Goal: Task Accomplishment & Management: Use online tool/utility

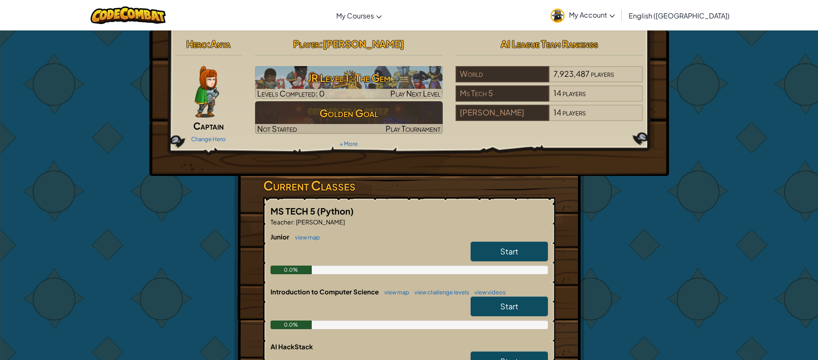
click at [465, 308] on div "Hero : Anya Captain Change Hero Player : [PERSON_NAME] Level 1: The Gem Levels …" at bounding box center [409, 270] width 502 height 481
click at [465, 252] on link "Start" at bounding box center [509, 252] width 77 height 20
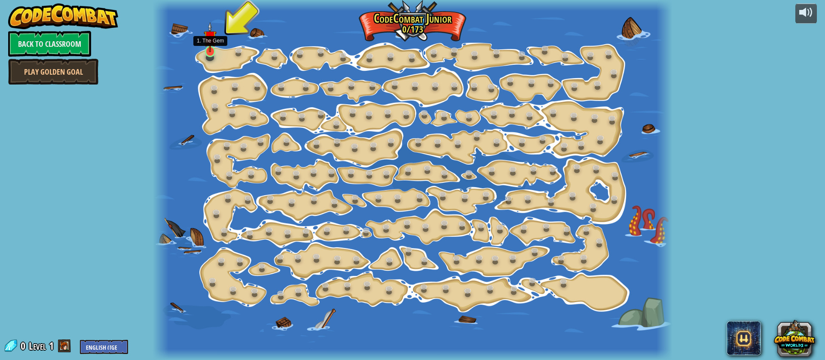
click at [211, 45] on img at bounding box center [210, 37] width 13 height 30
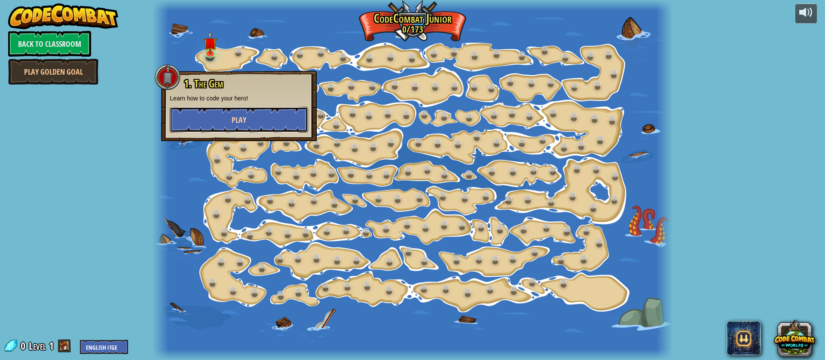
click at [212, 110] on button "Play" at bounding box center [239, 120] width 138 height 26
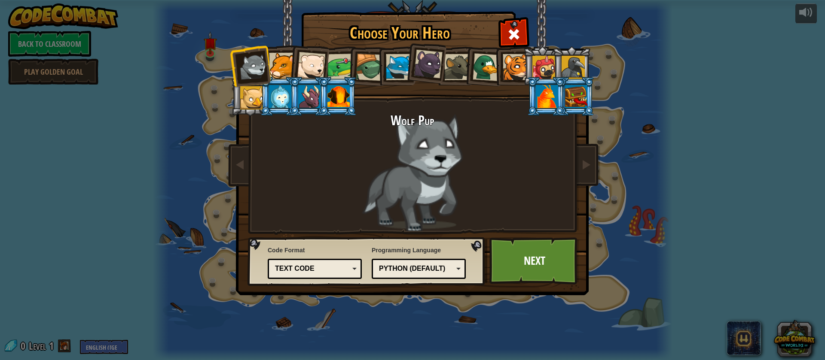
click at [438, 170] on div "Wolf Pup" at bounding box center [412, 172] width 322 height 118
click at [279, 58] on div at bounding box center [282, 66] width 26 height 26
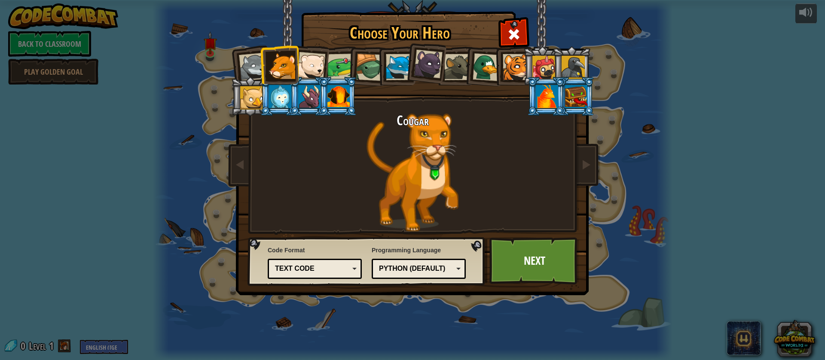
click at [364, 65] on div at bounding box center [369, 67] width 27 height 27
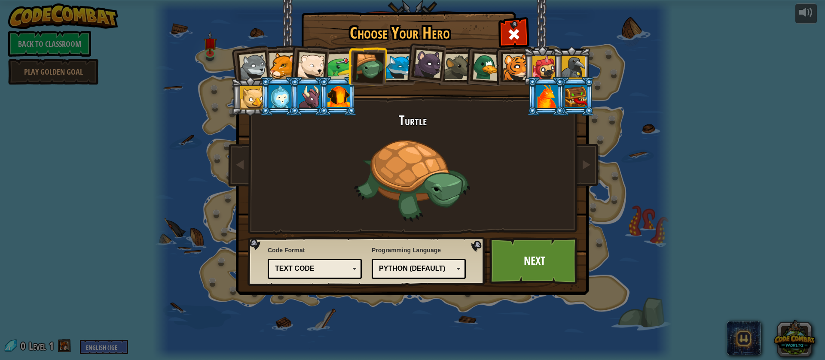
click at [399, 64] on div at bounding box center [399, 67] width 26 height 26
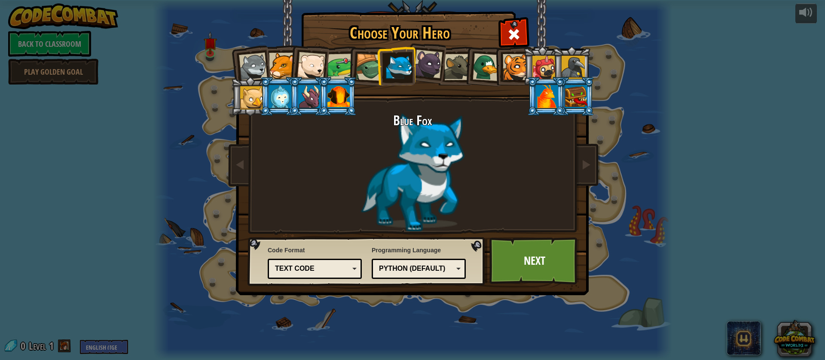
click at [465, 71] on li at bounding box center [483, 66] width 41 height 42
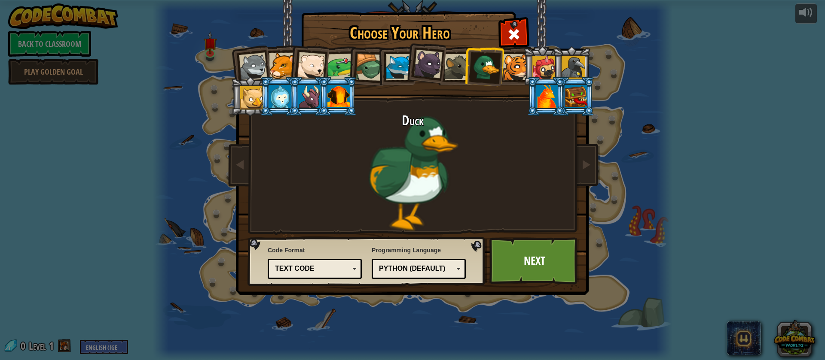
click at [465, 64] on div at bounding box center [515, 67] width 26 height 26
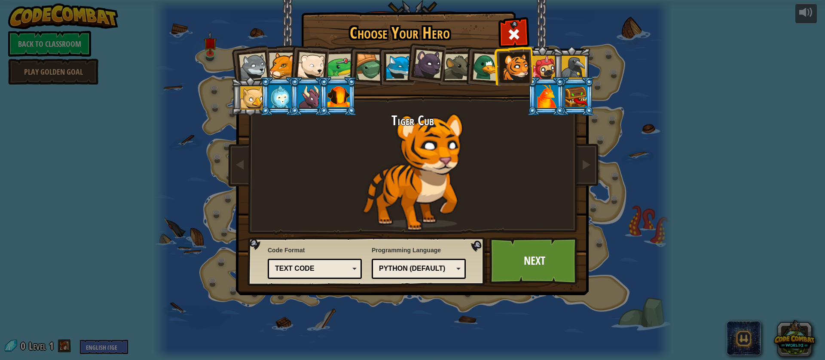
click at [465, 67] on div at bounding box center [543, 67] width 23 height 23
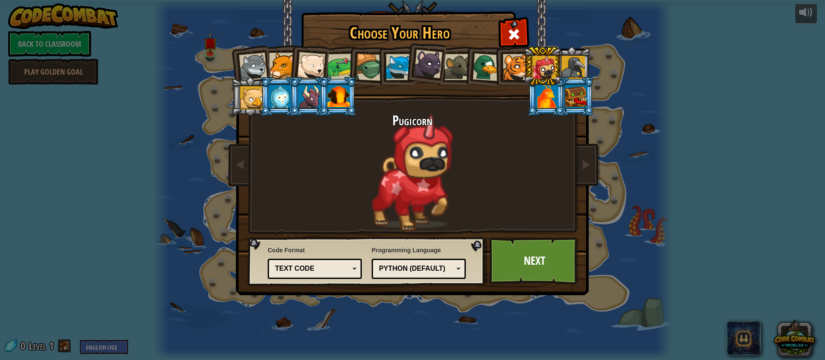
click at [276, 90] on div at bounding box center [280, 96] width 22 height 23
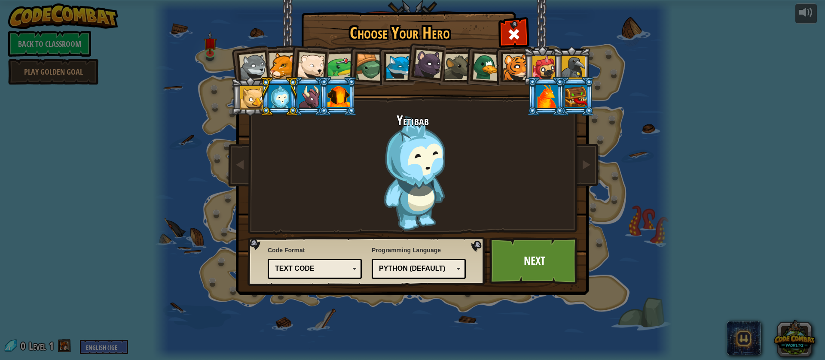
drag, startPoint x: 353, startPoint y: 46, endPoint x: 350, endPoint y: 52, distance: 7.5
click at [351, 49] on li at bounding box center [367, 66] width 41 height 41
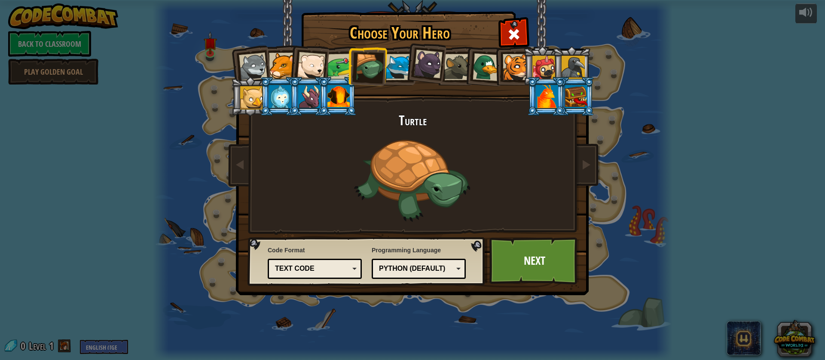
click at [339, 64] on div at bounding box center [340, 67] width 27 height 27
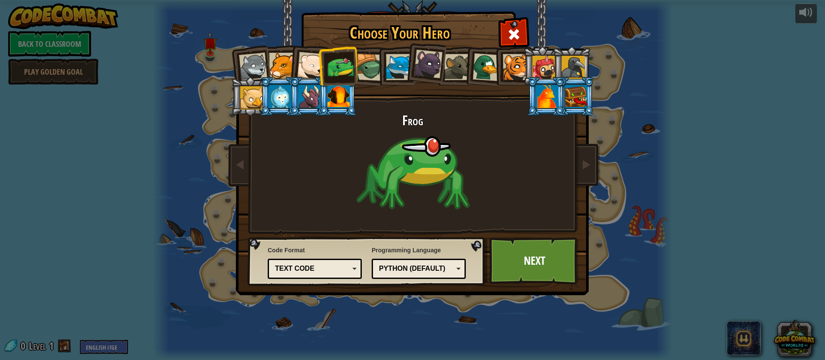
click at [465, 62] on div at bounding box center [543, 67] width 23 height 23
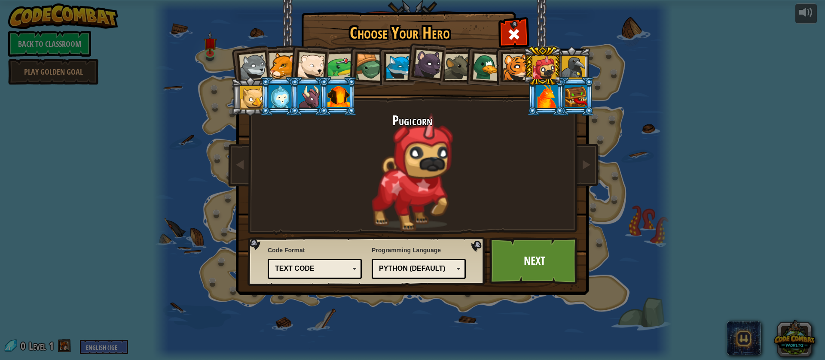
click at [304, 263] on div "Text code" at bounding box center [314, 268] width 83 height 13
click at [286, 67] on div at bounding box center [282, 66] width 26 height 26
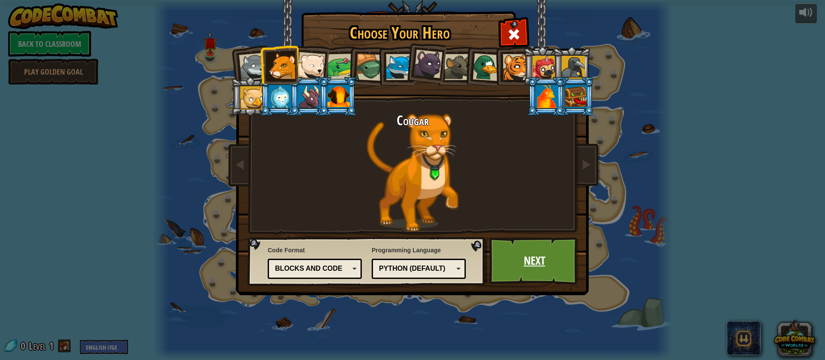
click at [465, 262] on link "Next" at bounding box center [534, 260] width 90 height 47
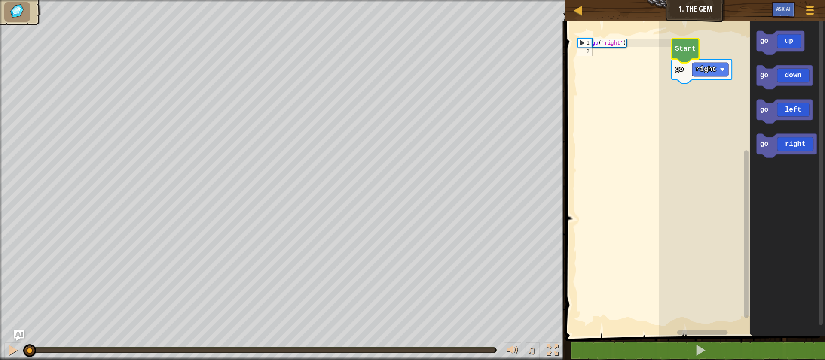
click at [465, 55] on icon "Blockly Workspace" at bounding box center [684, 51] width 27 height 24
click at [465, 81] on rect "Blockly Workspace" at bounding box center [741, 176] width 166 height 319
click at [465, 139] on icon "Blockly Workspace" at bounding box center [786, 146] width 60 height 24
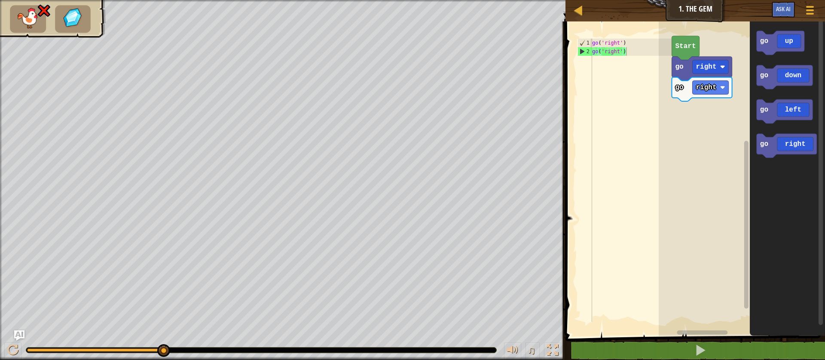
click at [465, 145] on rect "Blockly Workspace" at bounding box center [741, 176] width 166 height 319
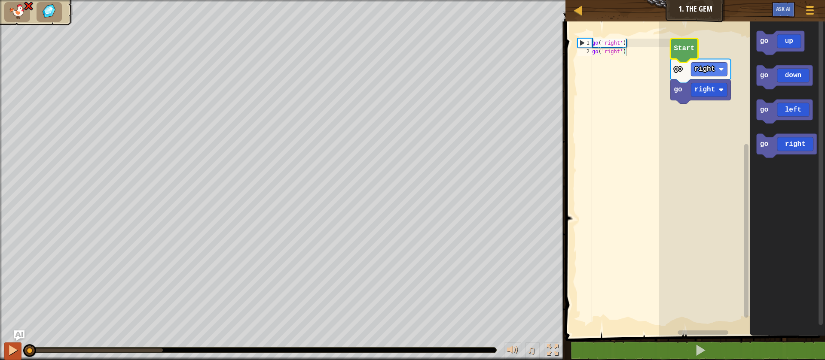
drag, startPoint x: 160, startPoint y: 347, endPoint x: 16, endPoint y: 346, distance: 143.4
click at [16, 346] on div "♫" at bounding box center [282, 348] width 565 height 26
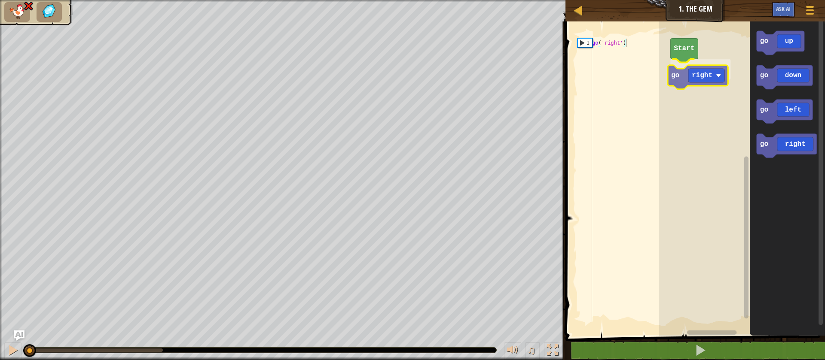
click at [465, 81] on div "Start go right go up go down go left go right go right" at bounding box center [741, 176] width 166 height 319
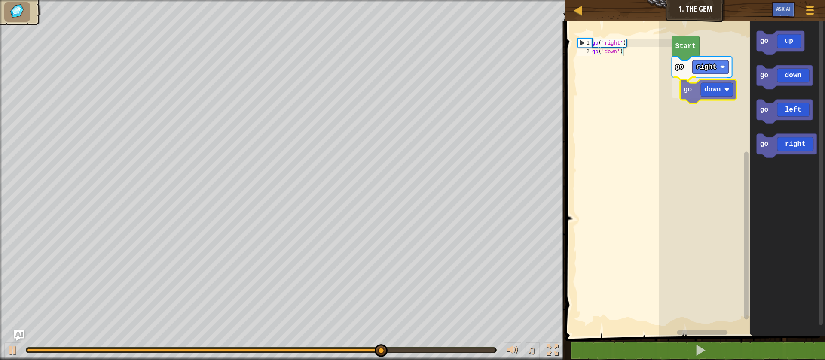
click at [465, 93] on div "go right go down Start go up go down go left go right go down" at bounding box center [741, 176] width 166 height 319
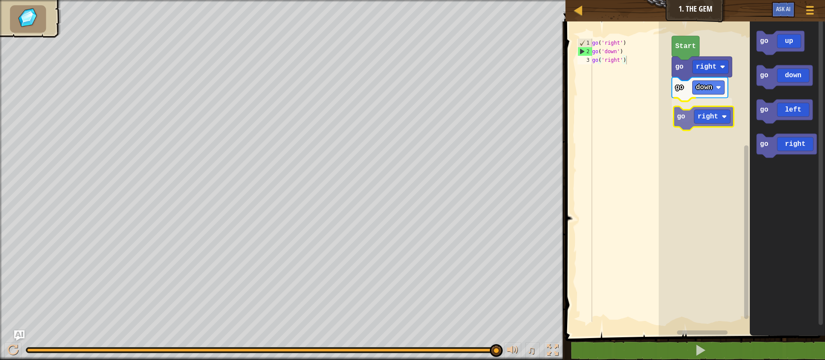
click at [465, 116] on div "go right go down go right Start go up go down go left go right go right" at bounding box center [741, 176] width 166 height 319
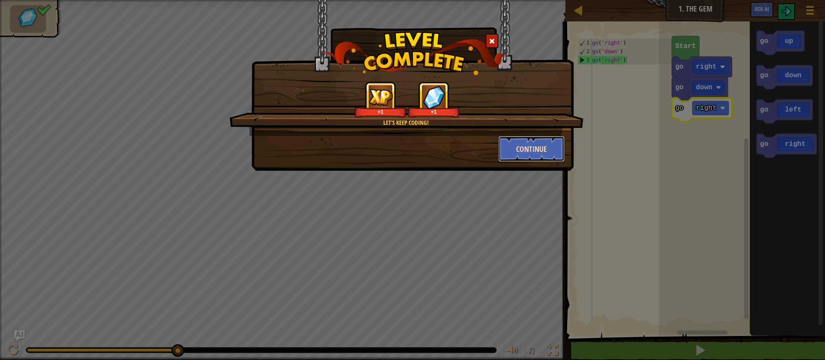
click at [465, 146] on button "Continue" at bounding box center [531, 149] width 67 height 26
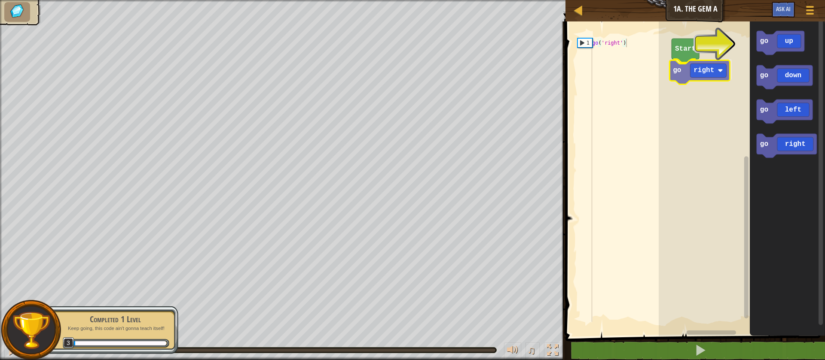
click at [465, 76] on div "Start go right go up go down go left go right go right" at bounding box center [741, 176] width 166 height 319
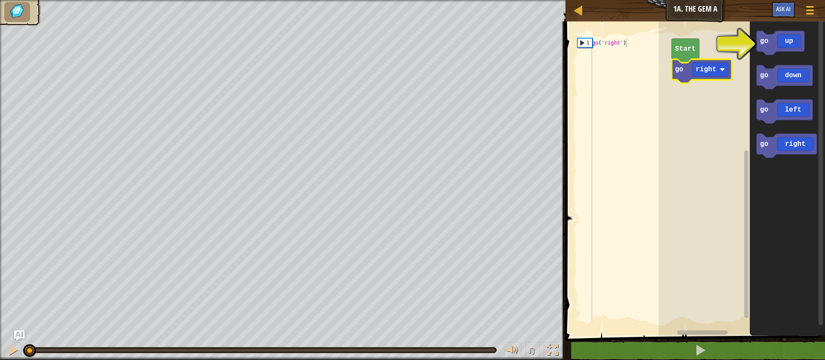
click at [465, 78] on icon "Blockly Workspace" at bounding box center [701, 71] width 60 height 24
click at [465, 68] on g "right" at bounding box center [710, 70] width 36 height 14
click at [465, 167] on rect "Blockly Workspace" at bounding box center [741, 176] width 166 height 319
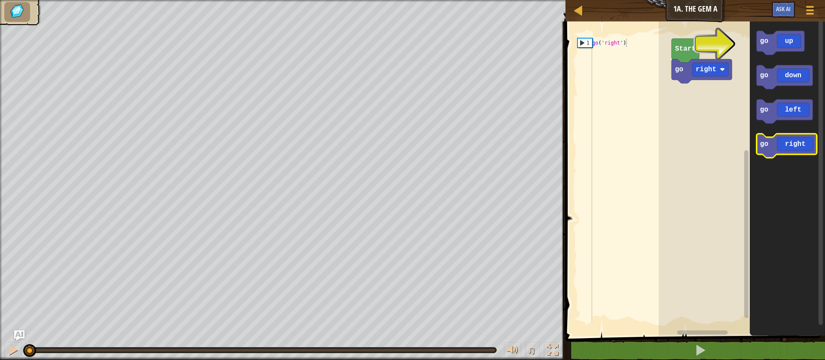
click at [465, 137] on icon "Blockly Workspace" at bounding box center [786, 146] width 60 height 24
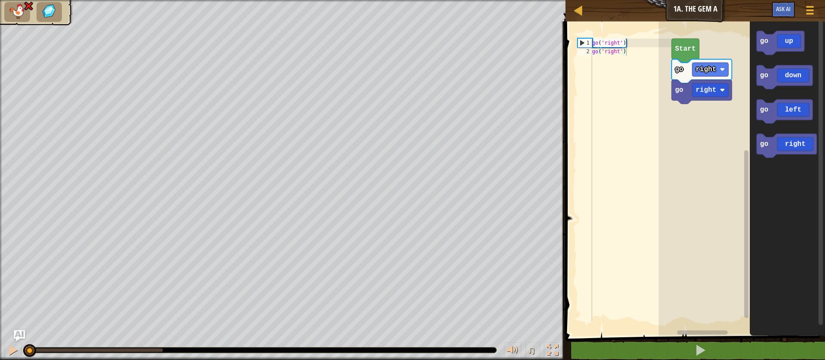
drag, startPoint x: 164, startPoint y: 351, endPoint x: 24, endPoint y: 336, distance: 140.3
click at [24, 336] on div "Map Junior 1a. The Gem A Game Menu Ask AI 1 ההההההההההההההההההההההההההההההההההה…" at bounding box center [412, 180] width 825 height 360
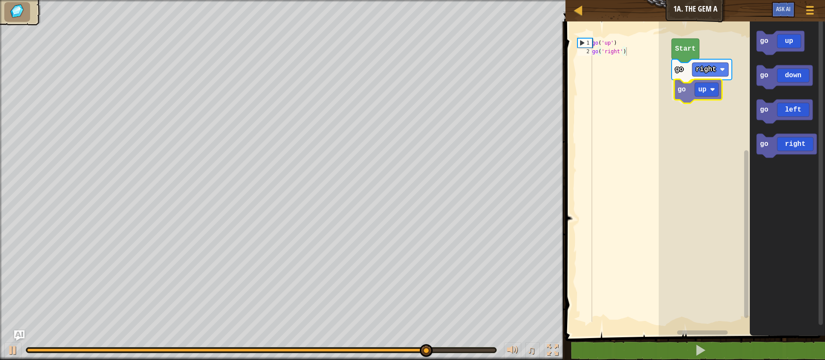
click at [465, 93] on div "Start go right go up go up go down go left go right go up" at bounding box center [741, 176] width 166 height 319
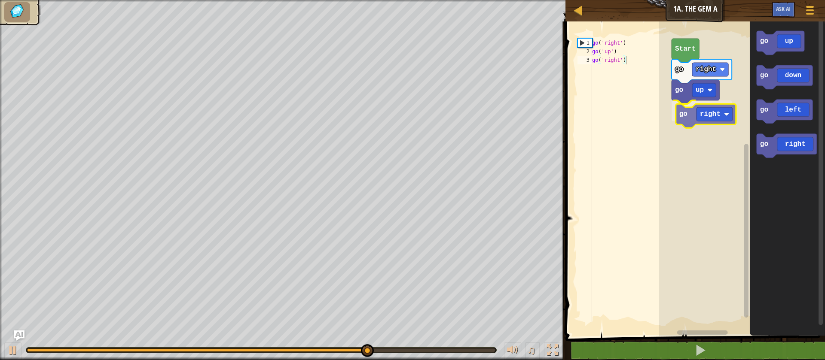
click at [465, 109] on div "Start go right go up go right go up go down go left go right go right" at bounding box center [741, 176] width 166 height 319
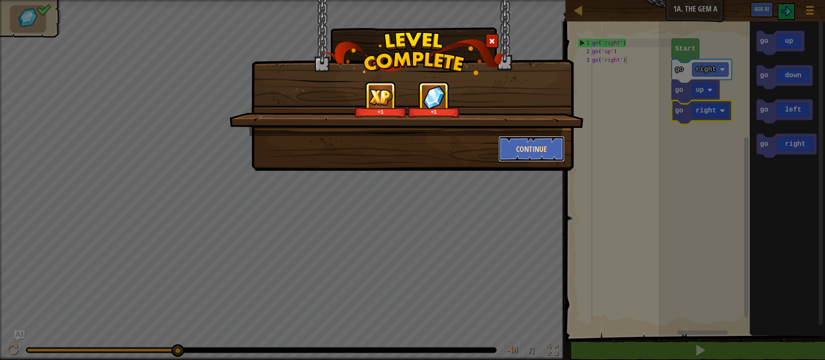
drag, startPoint x: 516, startPoint y: 152, endPoint x: 514, endPoint y: 158, distance: 6.4
click at [465, 158] on button "Continue" at bounding box center [531, 149] width 67 height 26
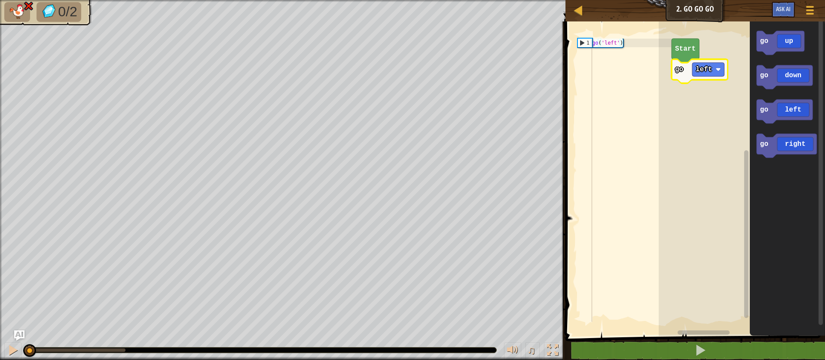
drag, startPoint x: 124, startPoint y: 345, endPoint x: 0, endPoint y: 320, distance: 126.1
click at [0, 320] on div "0/2 ♫ Cougar" at bounding box center [412, 180] width 825 height 360
click at [465, 64] on rect "Blockly Workspace" at bounding box center [708, 70] width 32 height 14
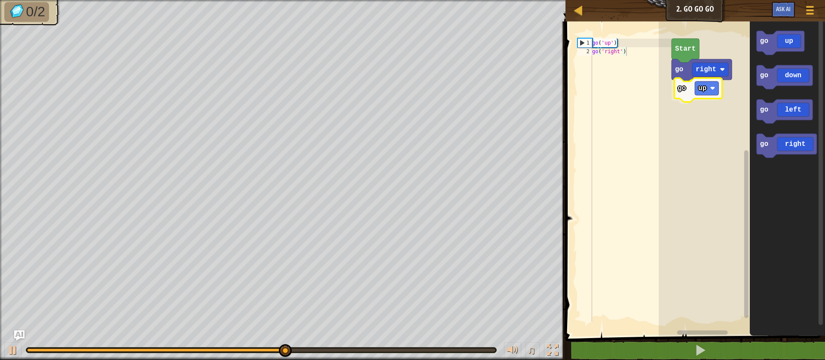
click at [465, 94] on div "Start go right go up go up go down go left go right go up" at bounding box center [741, 176] width 166 height 319
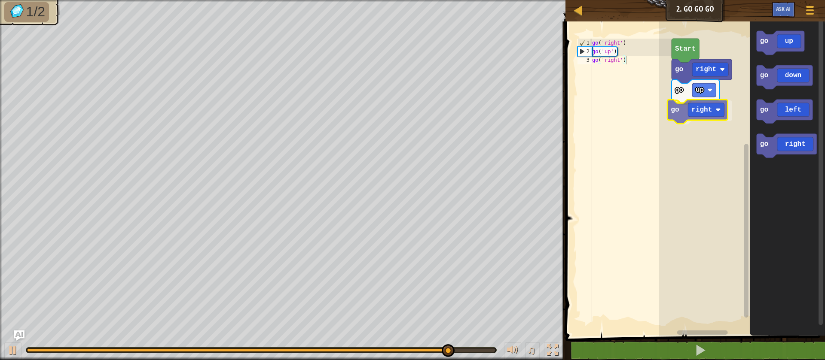
click at [465, 104] on div "Start go right go up go right go up go down go left go right go right" at bounding box center [741, 176] width 166 height 319
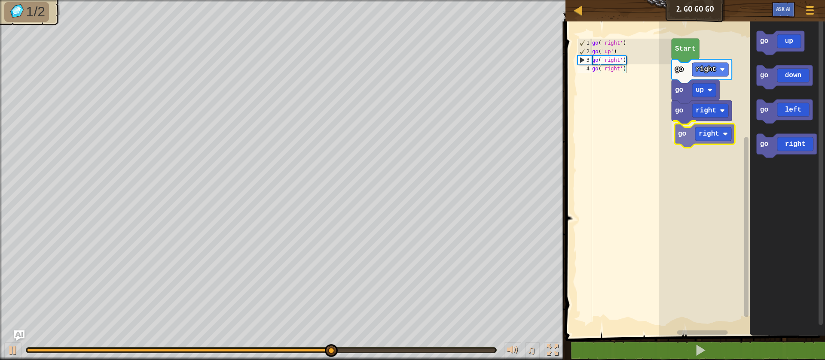
click at [465, 129] on div "Start go right go up go right go right go up go down go left go right go right" at bounding box center [741, 176] width 166 height 319
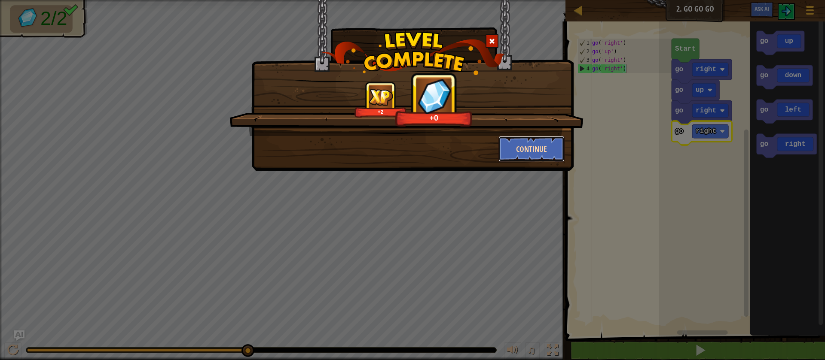
click at [465, 142] on button "Continue" at bounding box center [531, 149] width 67 height 26
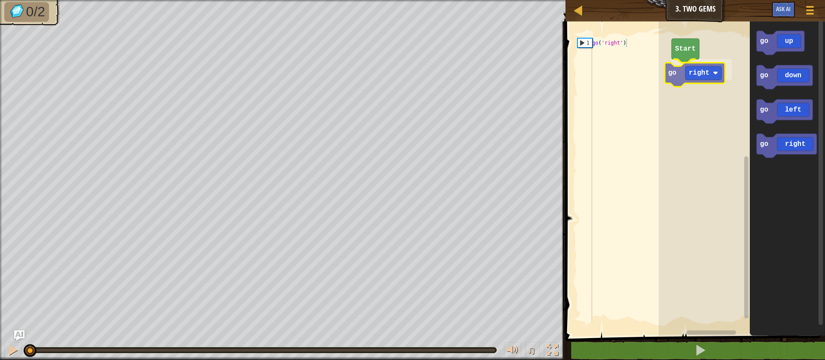
click at [465, 78] on div "Start go right go up go down go left go right go right" at bounding box center [741, 176] width 166 height 319
click at [465, 69] on icon "Blockly Workspace" at bounding box center [701, 71] width 60 height 24
click at [465, 70] on text "go" at bounding box center [679, 70] width 8 height 8
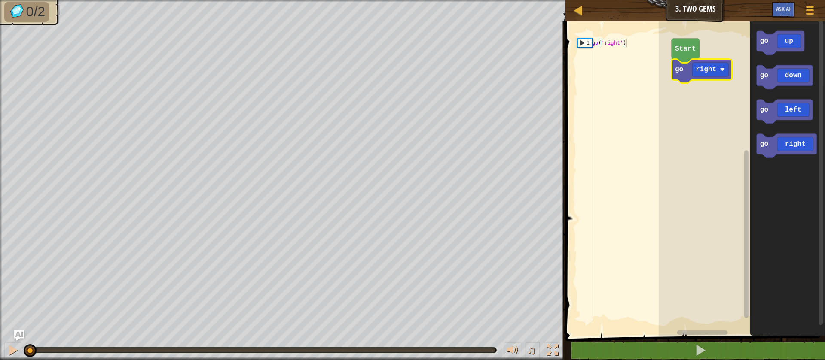
click at [465, 24] on rect "Blockly Workspace" at bounding box center [741, 176] width 166 height 319
click at [465, 73] on rect "Blockly Workspace" at bounding box center [710, 70] width 36 height 14
click at [465, 155] on rect "Blockly Workspace" at bounding box center [741, 176] width 166 height 319
click at [465, 63] on text "go" at bounding box center [681, 63] width 8 height 8
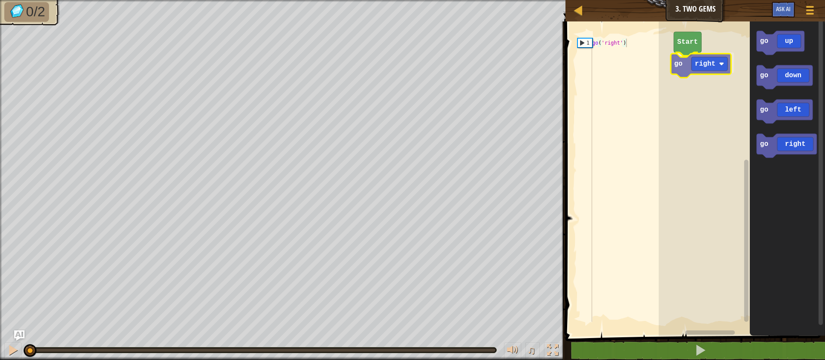
click at [465, 61] on div "Start go right go up go down go left go right go right" at bounding box center [741, 176] width 166 height 319
click at [465, 68] on div "Start go right go up go down go left go right go right" at bounding box center [741, 176] width 166 height 319
click at [465, 68] on icon "Blockly Workspace" at bounding box center [703, 64] width 60 height 24
click at [465, 64] on text "right" at bounding box center [707, 63] width 21 height 8
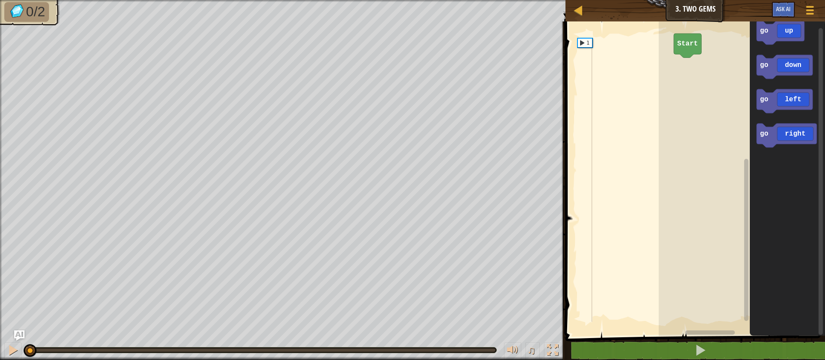
click at [465, 132] on g "go right" at bounding box center [786, 136] width 60 height 24
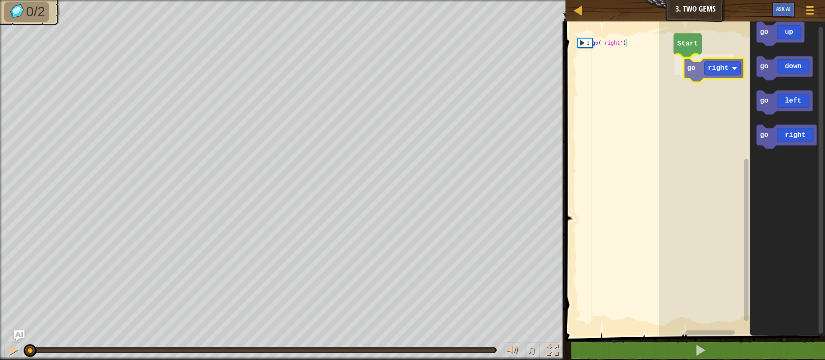
click at [465, 76] on div "Start go right go up go down go left go right go right" at bounding box center [741, 176] width 166 height 319
click at [465, 49] on icon "Blockly Workspace" at bounding box center [686, 45] width 27 height 24
click at [465, 41] on text "Start" at bounding box center [695, 37] width 21 height 8
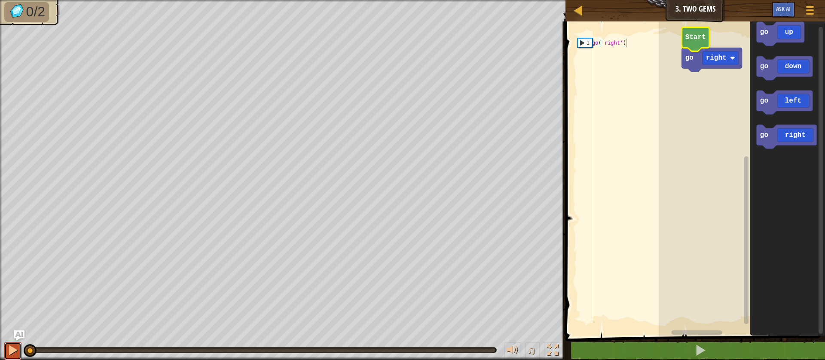
click at [9, 351] on div at bounding box center [12, 350] width 11 height 11
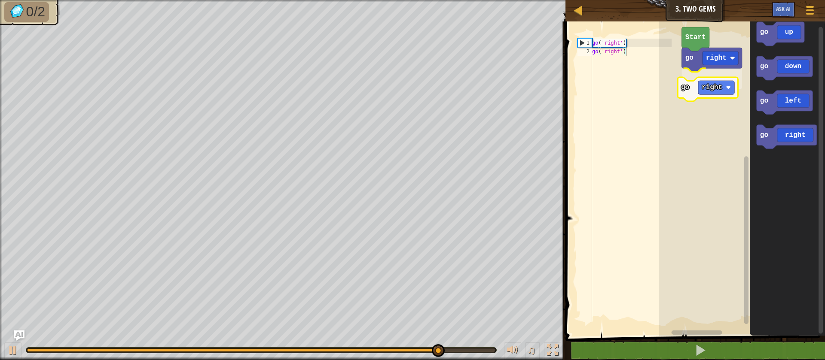
click at [465, 92] on div "Start go right go right go up go down go left go right go right" at bounding box center [741, 176] width 166 height 319
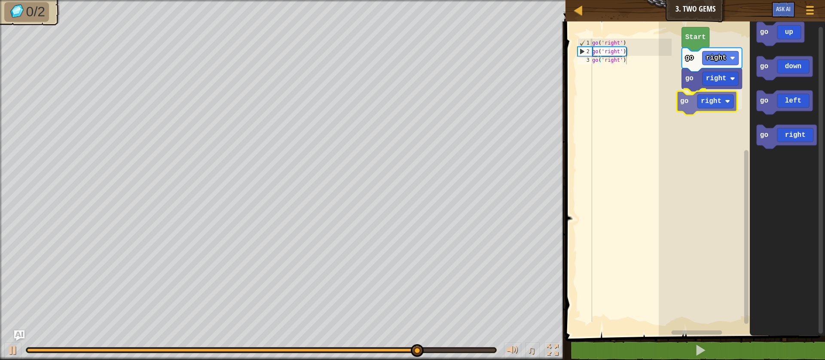
click at [465, 103] on div "Start go right go right go right go up go down go left go right go right" at bounding box center [741, 176] width 166 height 319
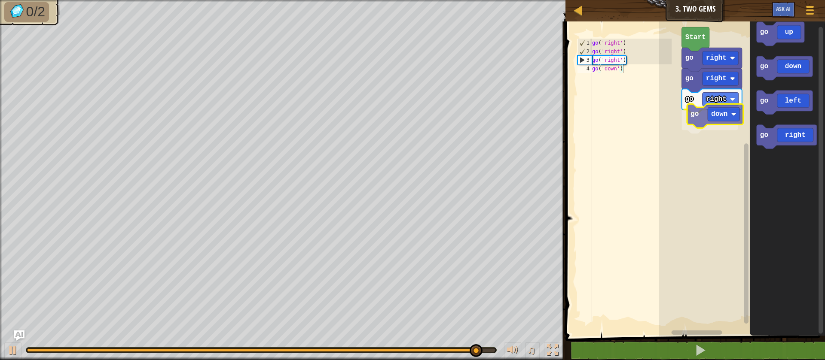
click at [465, 114] on div "Start go right go right go right go down go up go down go left go right go down" at bounding box center [741, 176] width 166 height 319
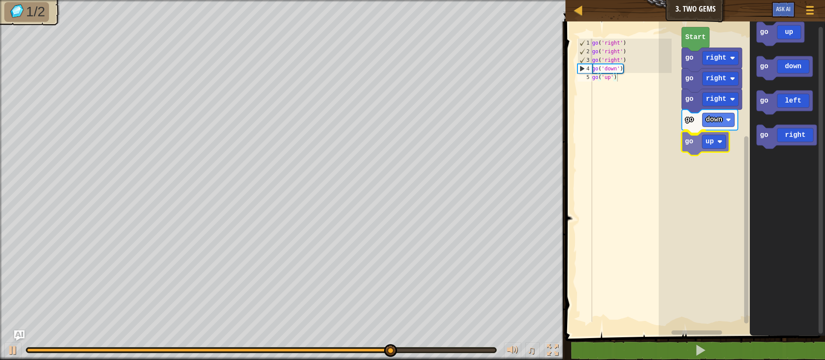
click at [465, 141] on div "Start go right go right go right go down go up go up go down go left go right g…" at bounding box center [741, 176] width 166 height 319
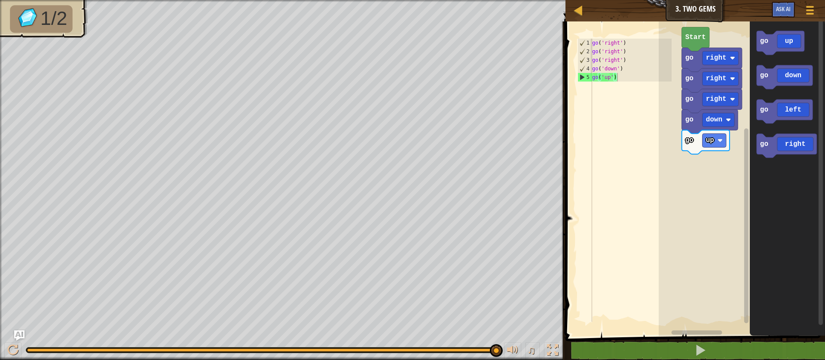
click at [465, 165] on div "Start go right go right go right go down go up go up go down go left go right" at bounding box center [741, 176] width 166 height 319
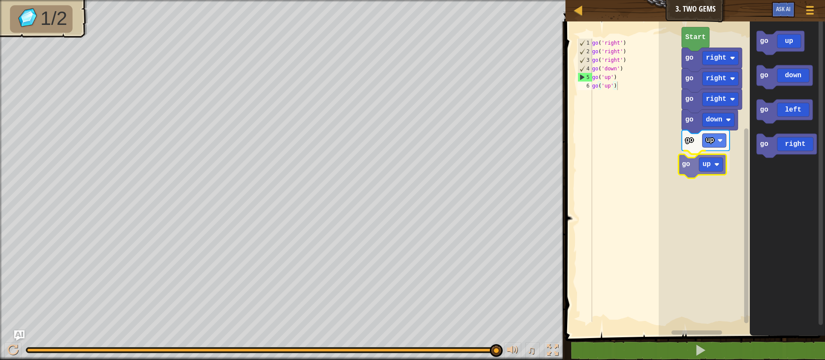
click at [465, 160] on div "Start go right go right go right go down go up go up go up go down go left go r…" at bounding box center [741, 176] width 166 height 319
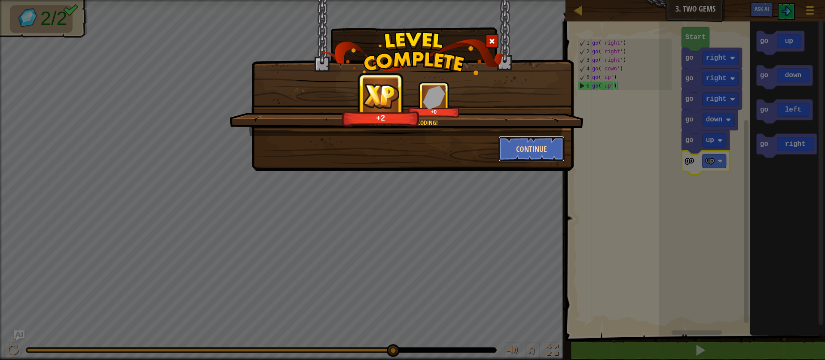
click at [465, 140] on button "Continue" at bounding box center [531, 149] width 67 height 26
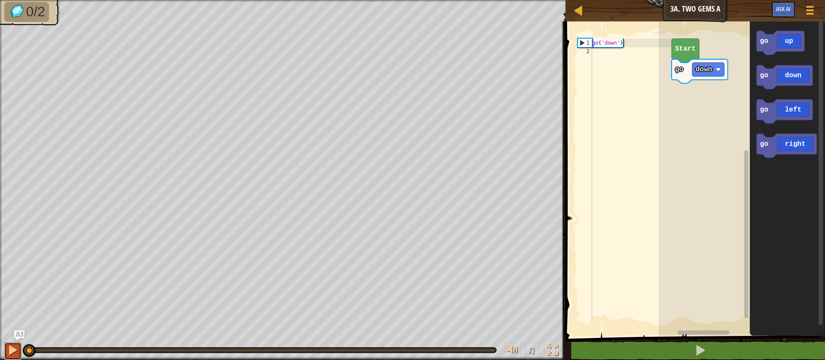
click at [7, 344] on button at bounding box center [12, 352] width 17 height 18
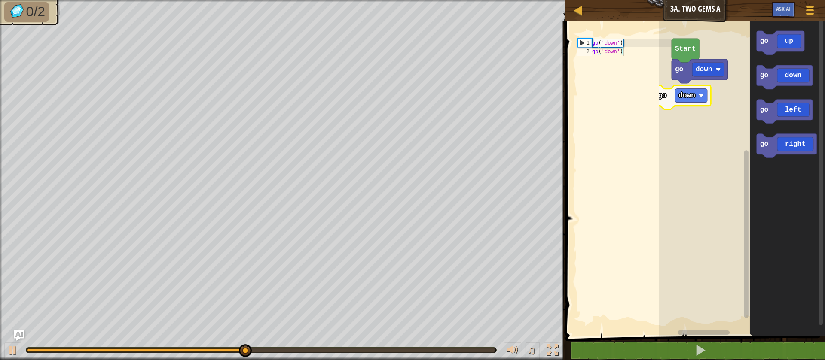
click at [465, 102] on div "go down Start go up go down go left go right go down" at bounding box center [741, 176] width 166 height 319
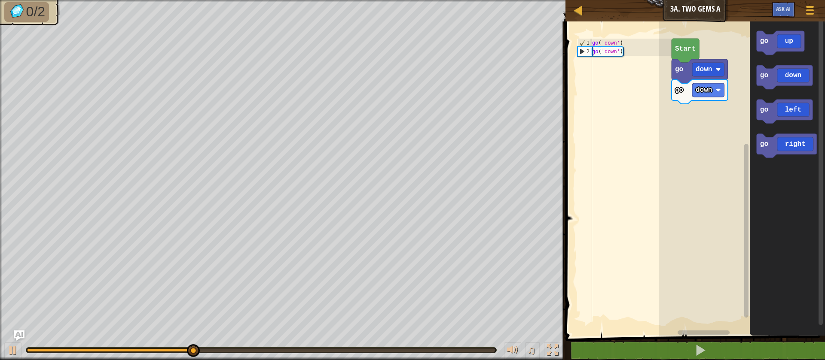
drag, startPoint x: 782, startPoint y: 88, endPoint x: 728, endPoint y: 141, distance: 76.2
click at [465, 0] on body "Map Junior 3a. Two Gems A Game Menu Ask AI 1 הההההההההההההההההההההההההההההההההה…" at bounding box center [412, 0] width 825 height 0
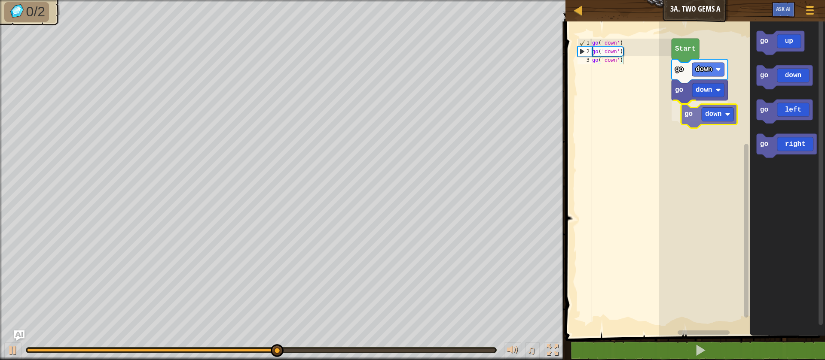
click at [465, 121] on div "go down go down go down Start go up go down go left go right go down" at bounding box center [741, 176] width 166 height 319
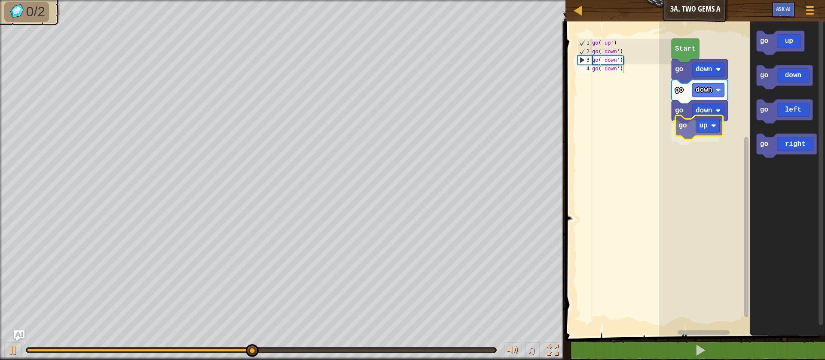
click at [465, 133] on div "go down go down go up go down Start go up go down go left go right go up" at bounding box center [741, 176] width 166 height 319
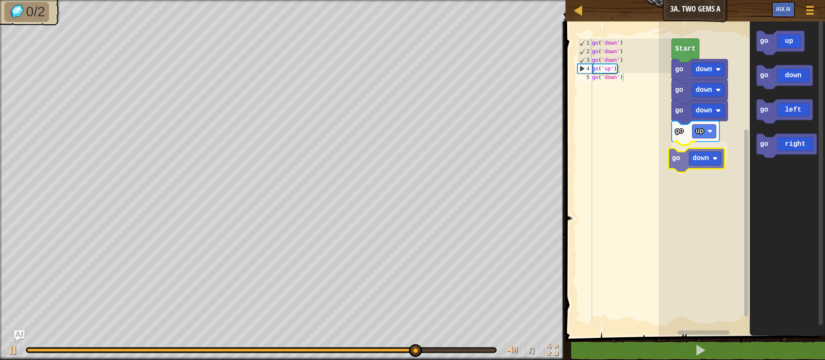
click at [465, 155] on div "go down go down go up go down go down Start go up go down go left go right go d…" at bounding box center [741, 176] width 166 height 319
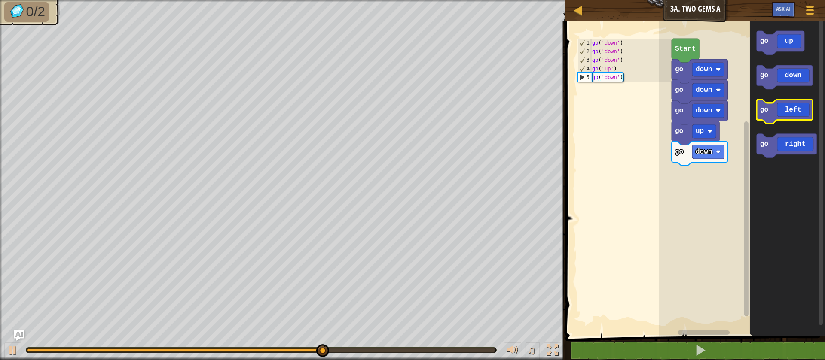
click at [465, 109] on icon "Blockly Workspace" at bounding box center [784, 112] width 56 height 24
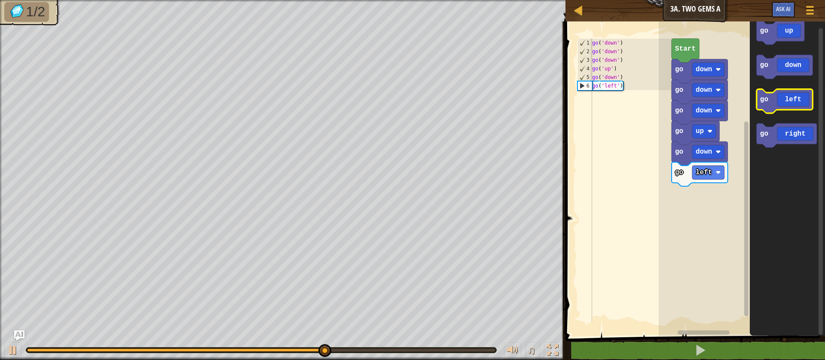
click at [465, 98] on icon "Blockly Workspace" at bounding box center [784, 101] width 56 height 24
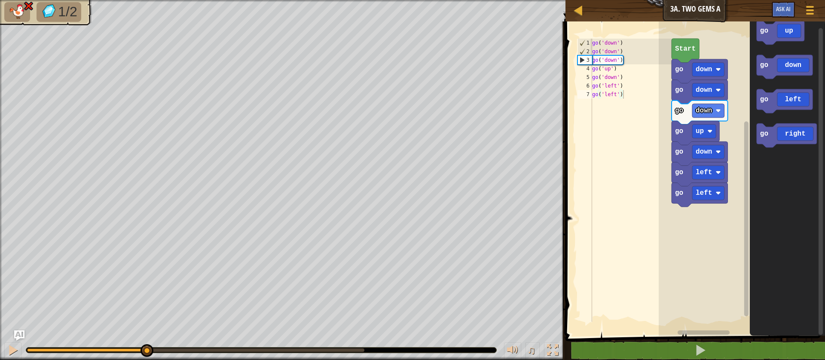
drag, startPoint x: 368, startPoint y: 349, endPoint x: 146, endPoint y: 403, distance: 228.5
click at [146, 0] on html "Map Junior 3a. Two Gems A Game Menu Ask AI 1 הההההההההההההההההההההההההההההההההה…" at bounding box center [412, 0] width 825 height 0
click at [9, 346] on div at bounding box center [12, 350] width 11 height 11
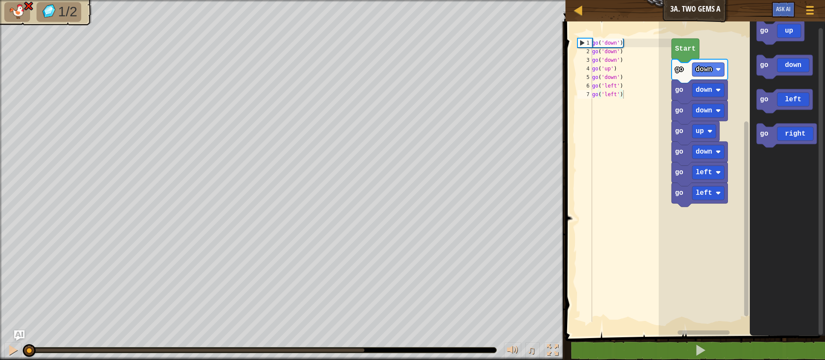
click at [22, 325] on div "1/2 ♫ Cougar" at bounding box center [412, 180] width 825 height 360
click at [8, 342] on div "♫" at bounding box center [282, 348] width 565 height 26
click at [9, 344] on div "♫" at bounding box center [282, 348] width 565 height 26
click at [465, 75] on icon "Blockly Workspace" at bounding box center [699, 71] width 56 height 24
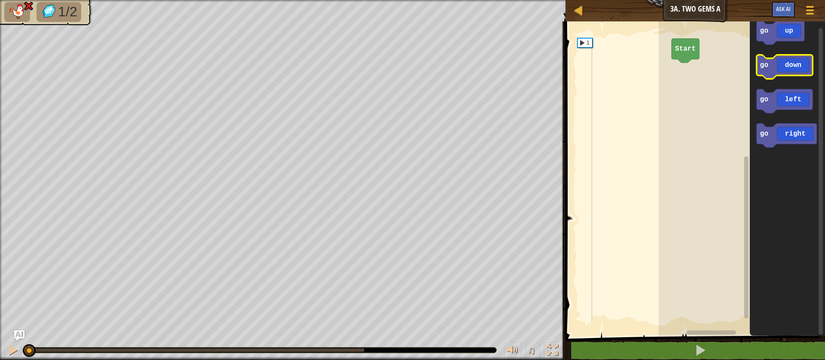
click at [465, 66] on icon "Blockly Workspace" at bounding box center [784, 67] width 56 height 24
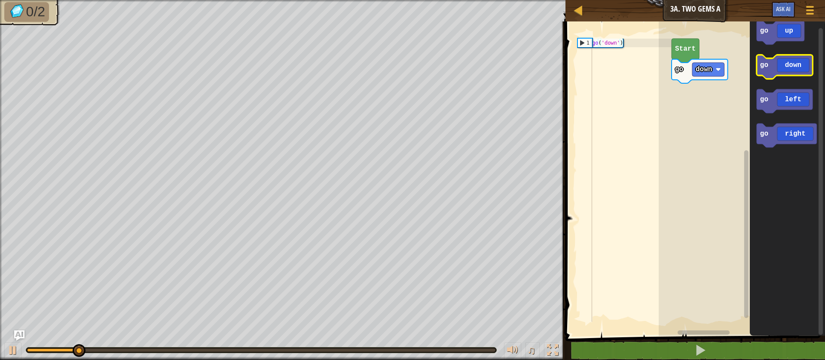
click at [465, 66] on icon "Blockly Workspace" at bounding box center [784, 67] width 56 height 24
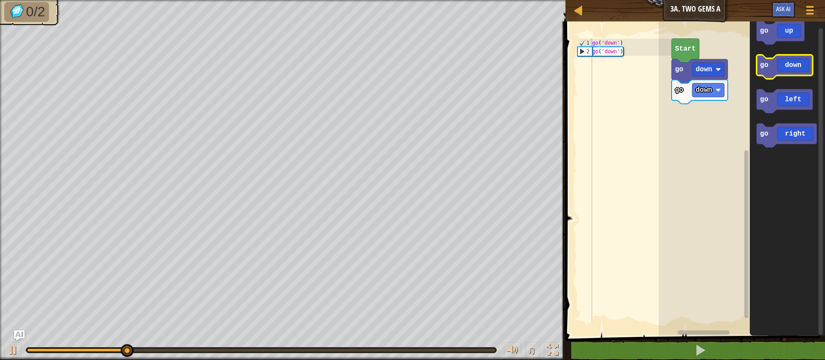
click at [465, 66] on icon "Blockly Workspace" at bounding box center [784, 67] width 56 height 24
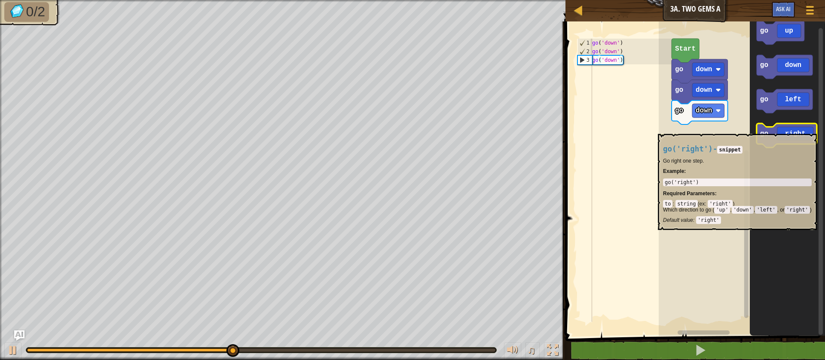
click at [465, 130] on icon "Blockly Workspace" at bounding box center [786, 136] width 60 height 24
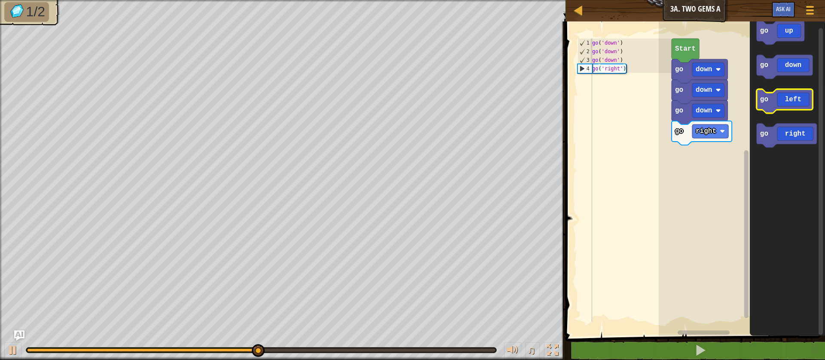
click at [465, 101] on icon "Blockly Workspace" at bounding box center [784, 101] width 56 height 24
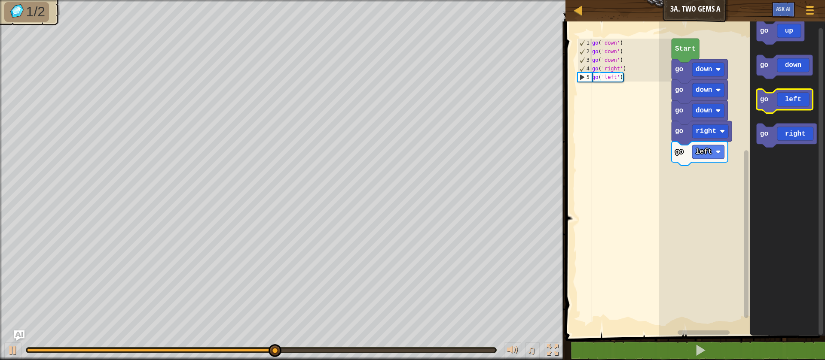
click at [465, 99] on icon "Blockly Workspace" at bounding box center [784, 101] width 56 height 24
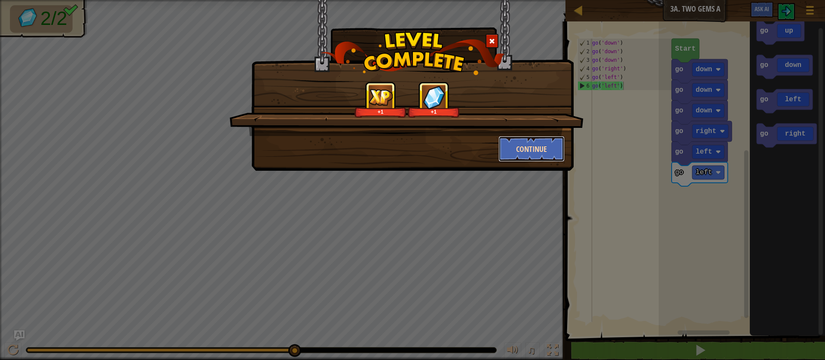
click at [465, 142] on button "Continue" at bounding box center [531, 149] width 67 height 26
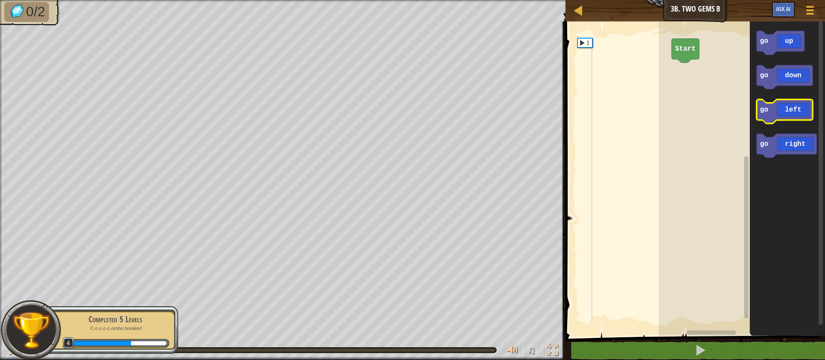
click at [465, 110] on icon "Blockly Workspace" at bounding box center [784, 112] width 56 height 24
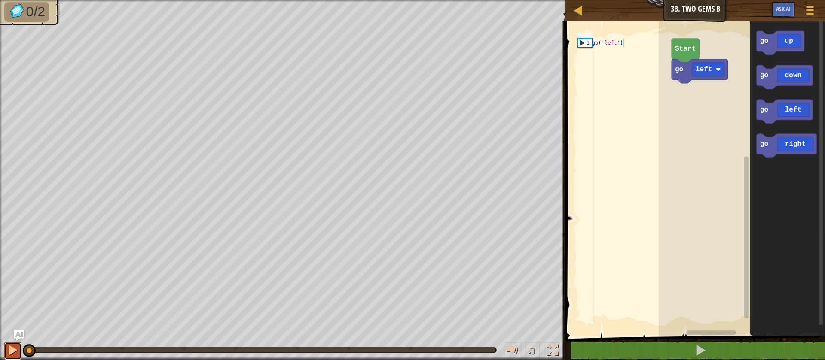
click at [7, 347] on div at bounding box center [12, 350] width 11 height 11
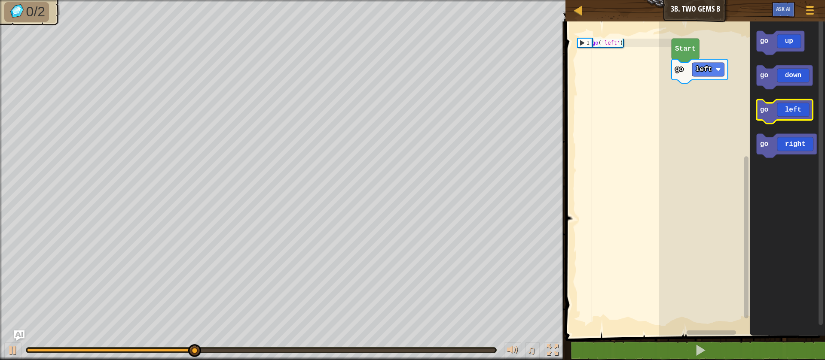
click at [465, 106] on icon "Blockly Workspace" at bounding box center [784, 112] width 56 height 24
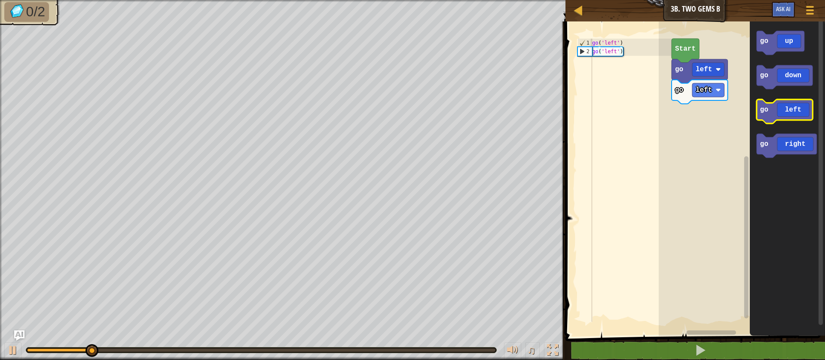
click at [465, 106] on icon "Blockly Workspace" at bounding box center [784, 112] width 56 height 24
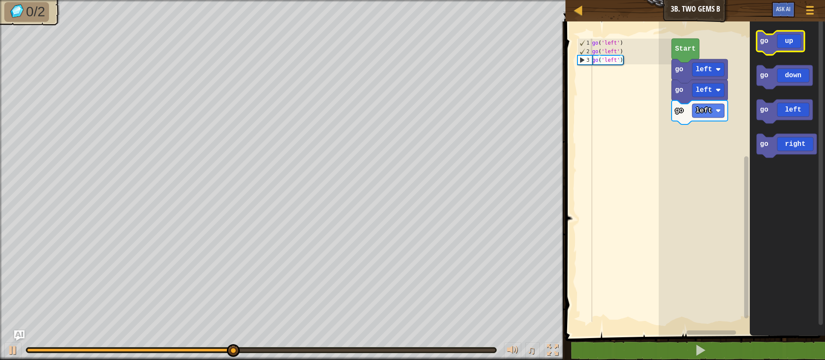
click at [465, 38] on text "go" at bounding box center [764, 41] width 8 height 8
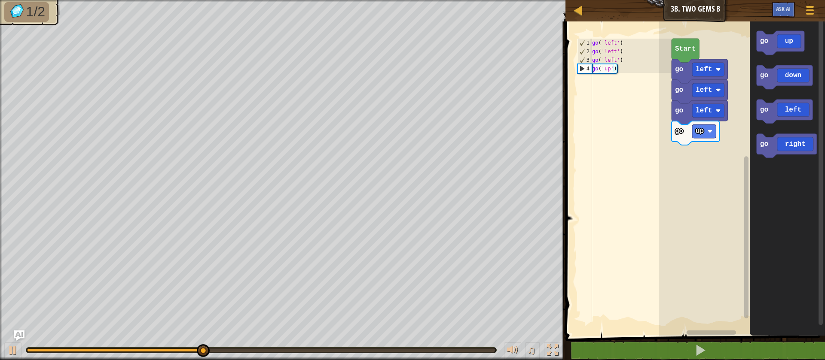
click at [465, 94] on icon "Blockly Workspace" at bounding box center [786, 176] width 75 height 319
click at [465, 72] on icon "Blockly Workspace" at bounding box center [784, 77] width 56 height 24
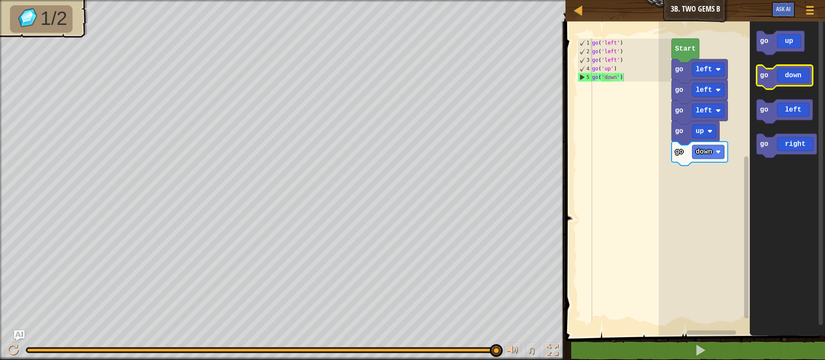
click at [465, 74] on icon "Blockly Workspace" at bounding box center [784, 77] width 56 height 24
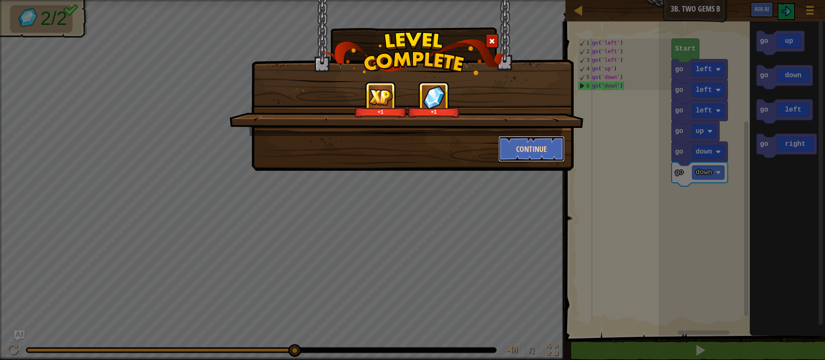
click at [465, 146] on button "Continue" at bounding box center [531, 149] width 67 height 26
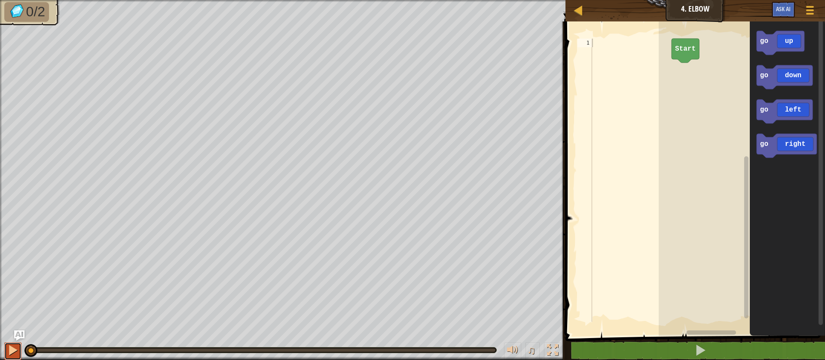
click at [6, 355] on button at bounding box center [12, 352] width 17 height 18
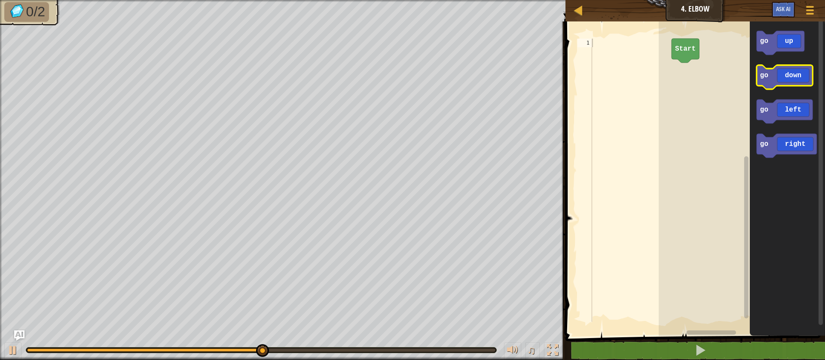
click at [465, 81] on icon "Blockly Workspace" at bounding box center [784, 77] width 56 height 24
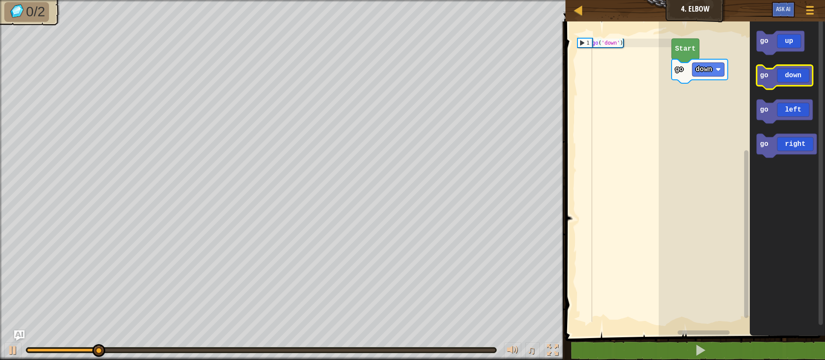
click at [465, 83] on icon "Blockly Workspace" at bounding box center [784, 77] width 56 height 24
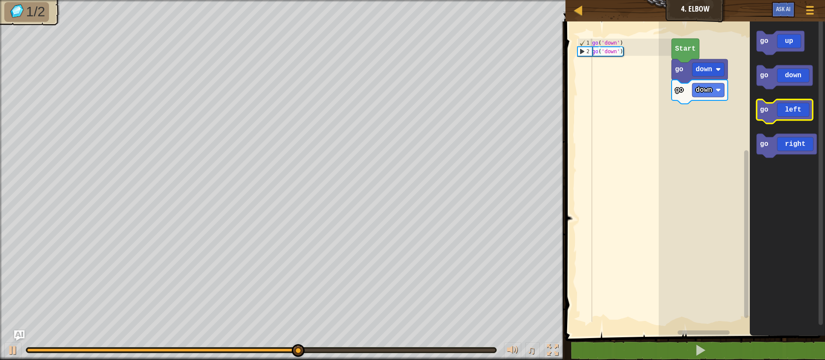
click at [465, 114] on icon "Blockly Workspace" at bounding box center [784, 112] width 56 height 24
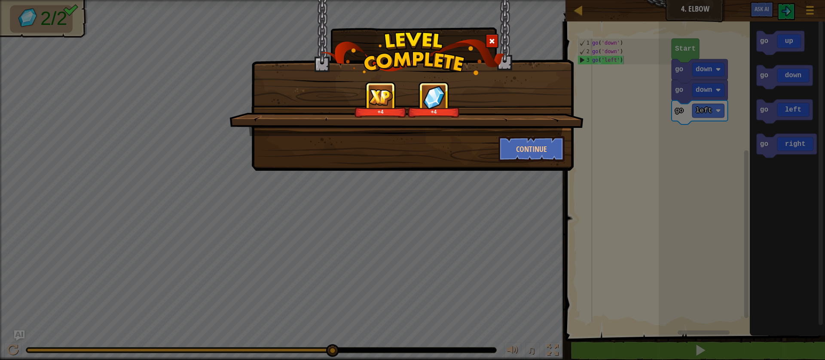
click at [465, 132] on div "+4 +4" at bounding box center [406, 109] width 354 height 55
click at [465, 142] on button "Continue" at bounding box center [531, 149] width 67 height 26
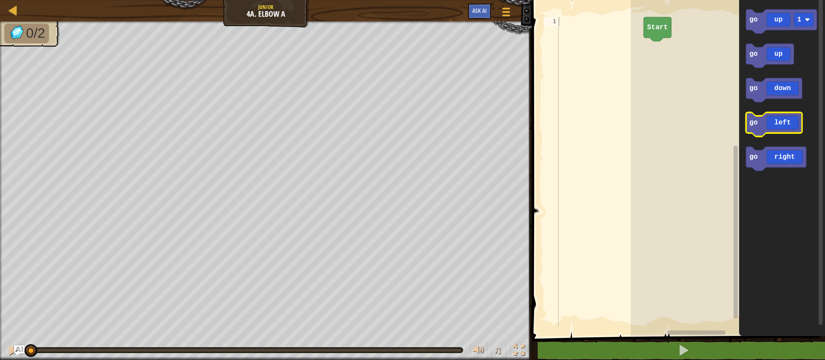
click at [465, 136] on rect "Blockly Workspace" at bounding box center [774, 125] width 56 height 24
click at [465, 125] on icon "Blockly Workspace" at bounding box center [774, 125] width 56 height 24
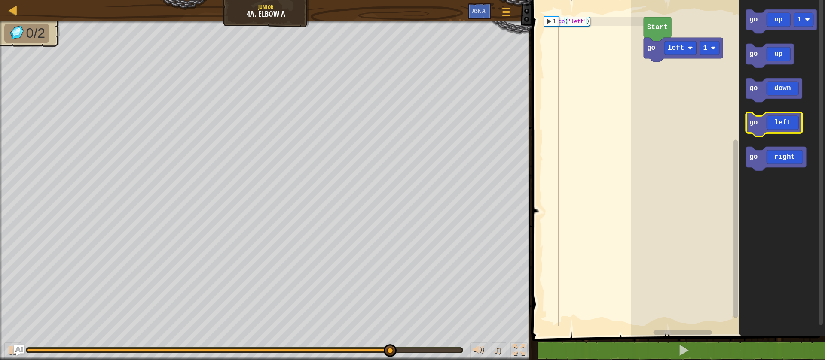
click at [465, 124] on icon "Blockly Workspace" at bounding box center [774, 125] width 56 height 24
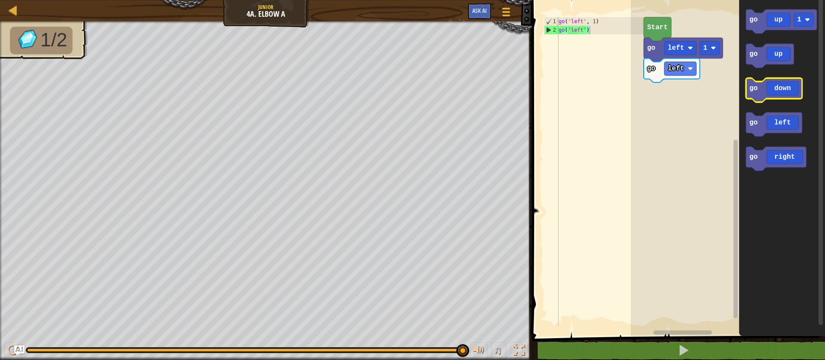
click at [465, 93] on icon "Blockly Workspace" at bounding box center [774, 90] width 56 height 24
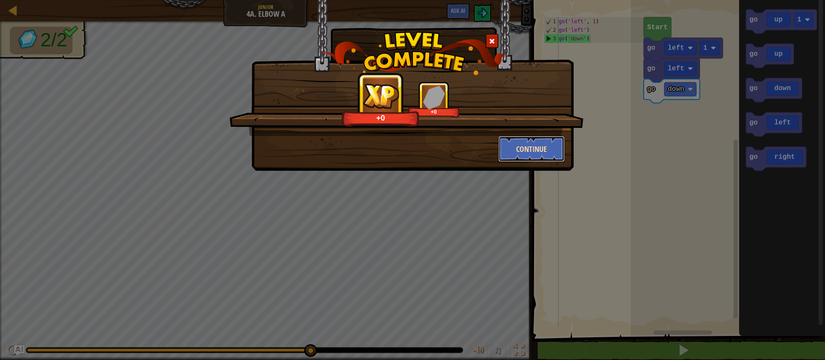
click at [465, 147] on button "Continue" at bounding box center [531, 149] width 67 height 26
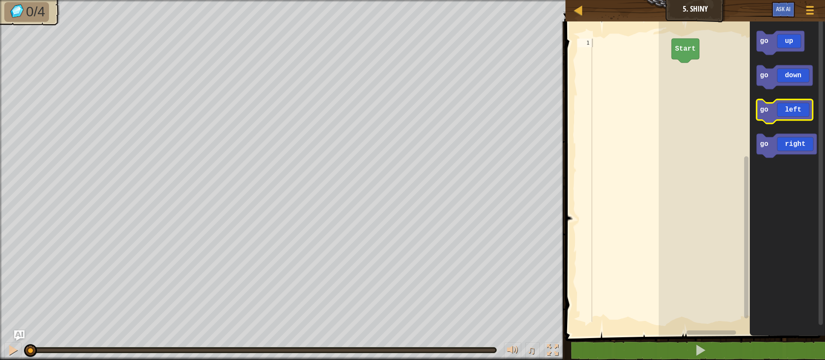
click at [465, 111] on icon "Blockly Workspace" at bounding box center [784, 112] width 56 height 24
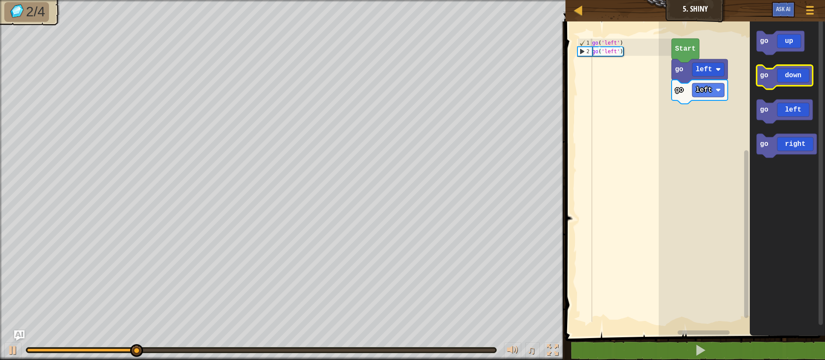
click at [465, 76] on icon "Blockly Workspace" at bounding box center [784, 77] width 56 height 24
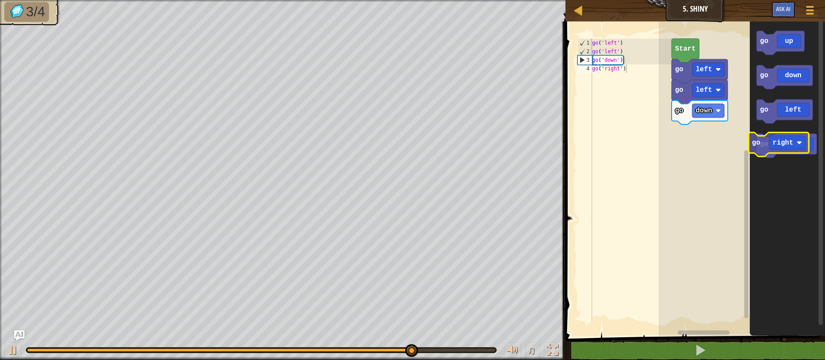
click at [465, 140] on icon "Blockly Workspace" at bounding box center [786, 146] width 60 height 24
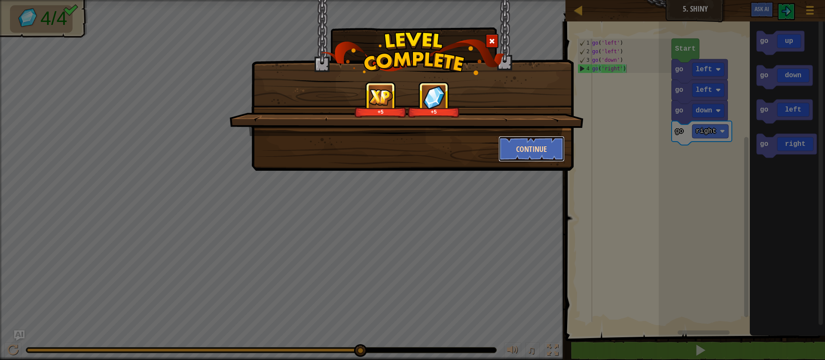
click at [465, 149] on button "Continue" at bounding box center [531, 149] width 67 height 26
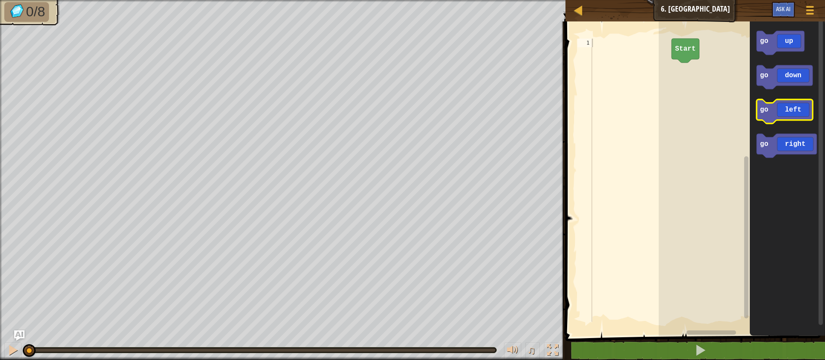
click at [465, 109] on icon "Blockly Workspace" at bounding box center [784, 112] width 56 height 24
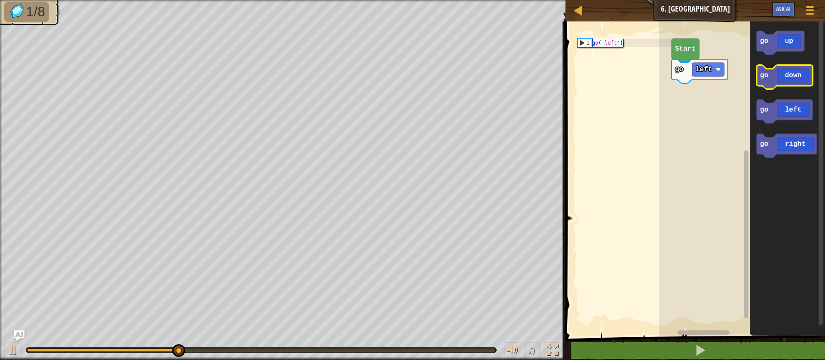
click at [465, 76] on icon "Blockly Workspace" at bounding box center [784, 77] width 56 height 24
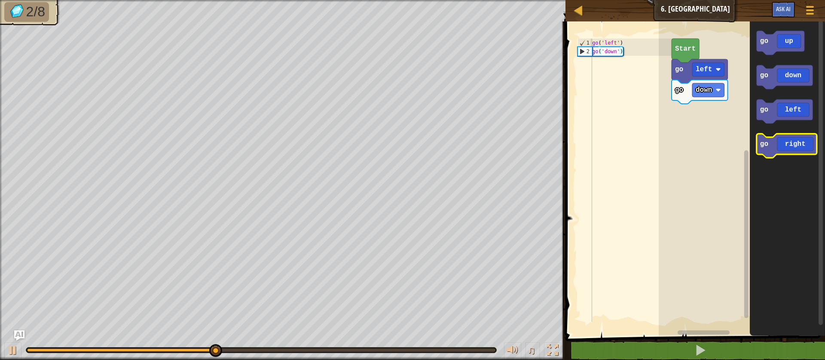
click at [465, 138] on icon "Blockly Workspace" at bounding box center [786, 146] width 60 height 24
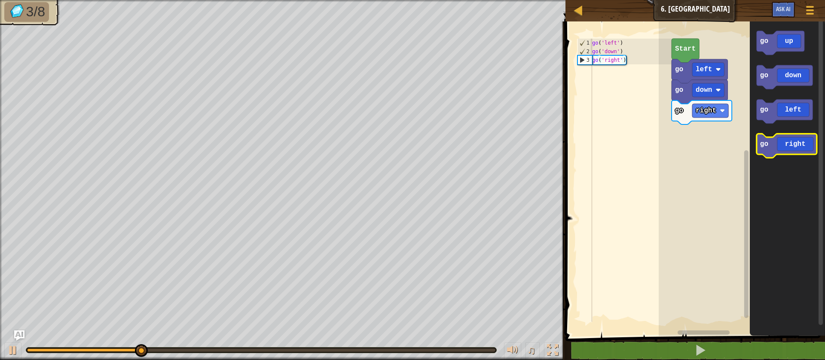
click at [465, 138] on icon "Blockly Workspace" at bounding box center [786, 146] width 60 height 24
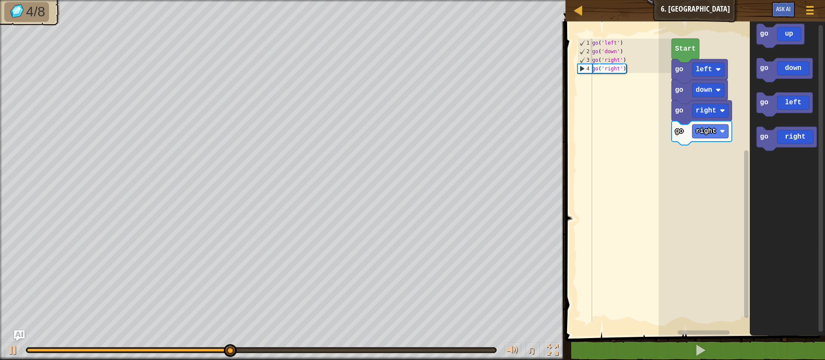
click at [465, 39] on icon "Blockly Workspace" at bounding box center [780, 36] width 48 height 24
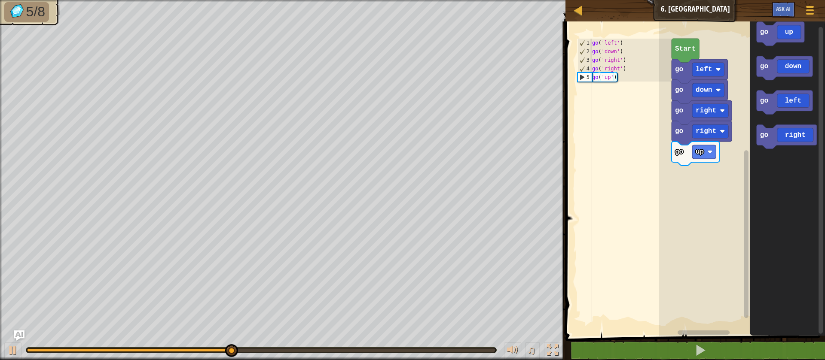
click at [465, 39] on icon "Blockly Workspace" at bounding box center [780, 34] width 48 height 24
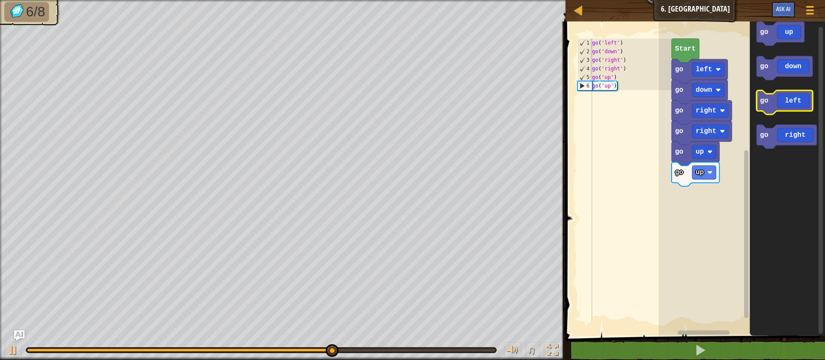
click at [465, 94] on icon "Blockly Workspace" at bounding box center [784, 103] width 56 height 24
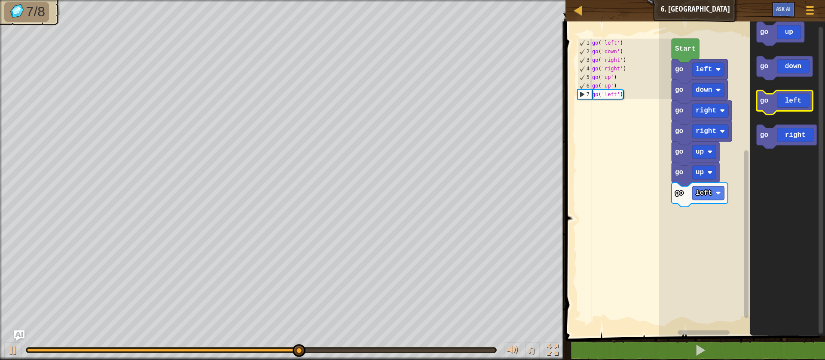
click at [465, 94] on icon "Blockly Workspace" at bounding box center [784, 103] width 56 height 24
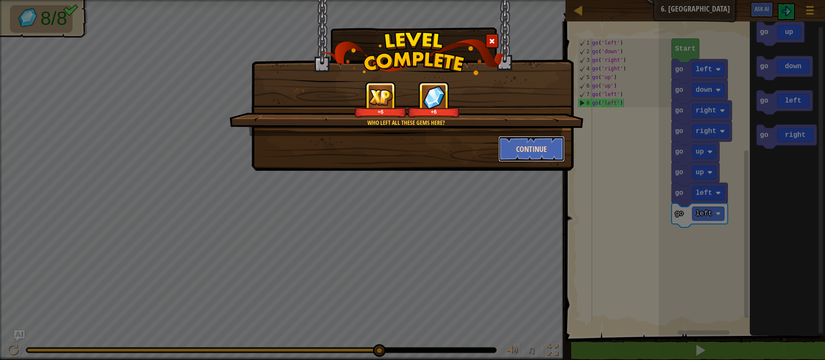
click at [465, 152] on button "Continue" at bounding box center [531, 149] width 67 height 26
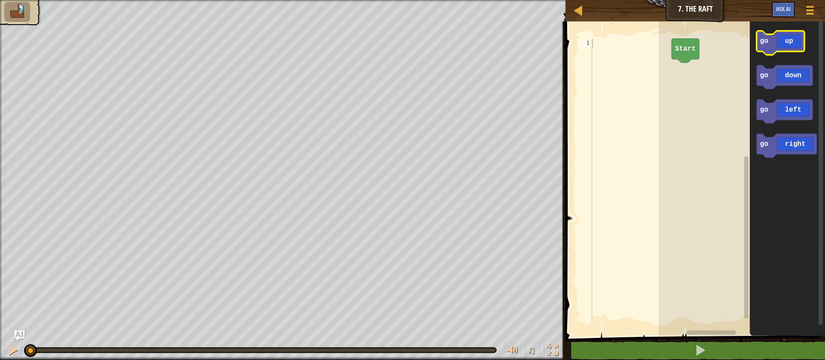
click at [465, 43] on icon "Blockly Workspace" at bounding box center [780, 43] width 48 height 24
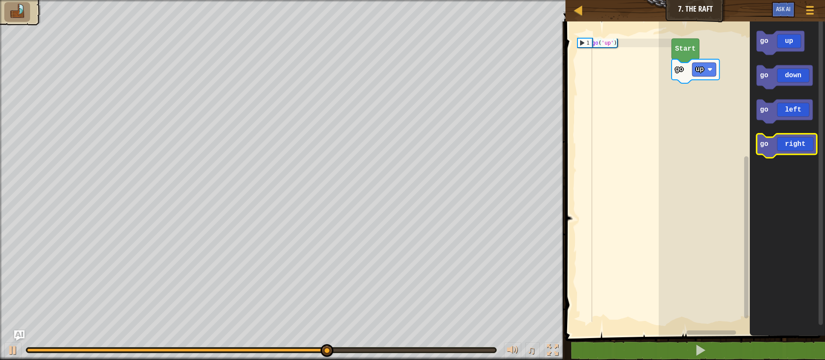
click at [465, 147] on icon "Blockly Workspace" at bounding box center [786, 146] width 60 height 24
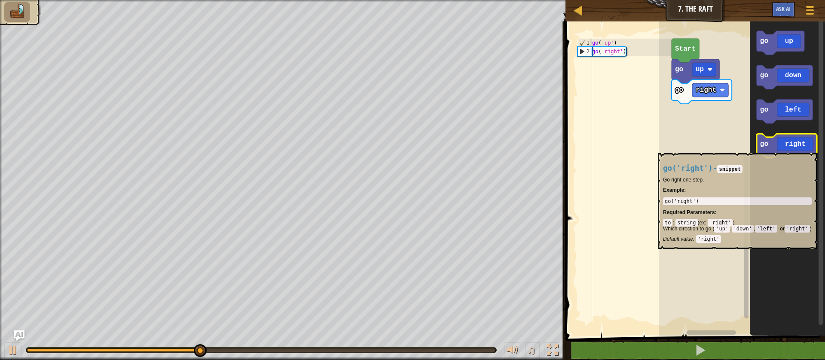
click at [465, 149] on icon "Blockly Workspace" at bounding box center [786, 146] width 60 height 24
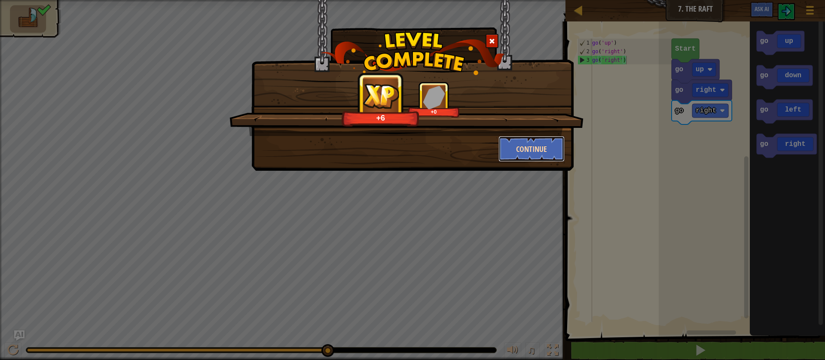
click at [465, 146] on button "Continue" at bounding box center [531, 149] width 67 height 26
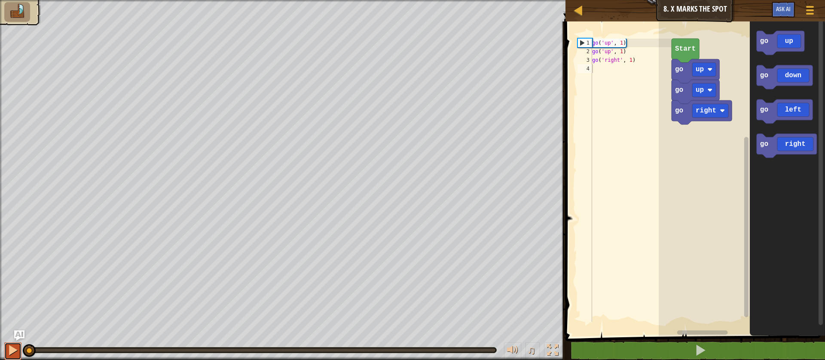
click at [17, 354] on div at bounding box center [12, 350] width 11 height 11
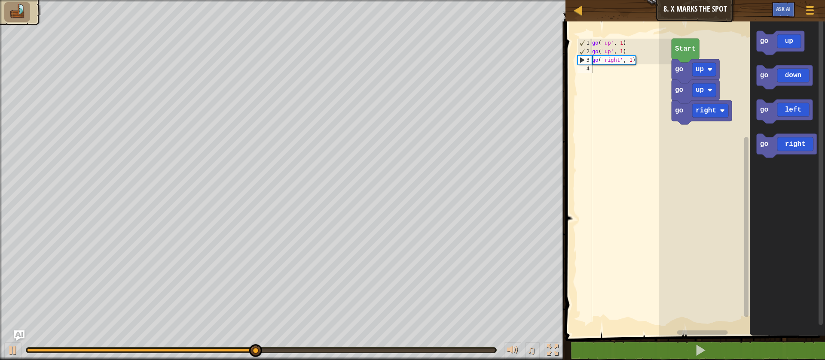
click at [465, 131] on icon "Blockly Workspace" at bounding box center [786, 176] width 75 height 319
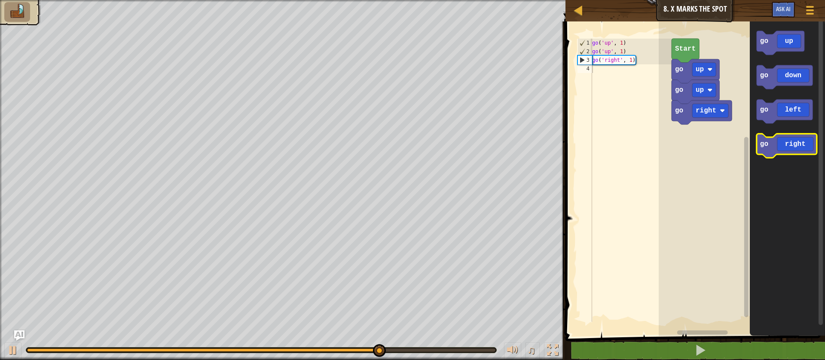
click at [465, 151] on icon "Blockly Workspace" at bounding box center [786, 146] width 60 height 24
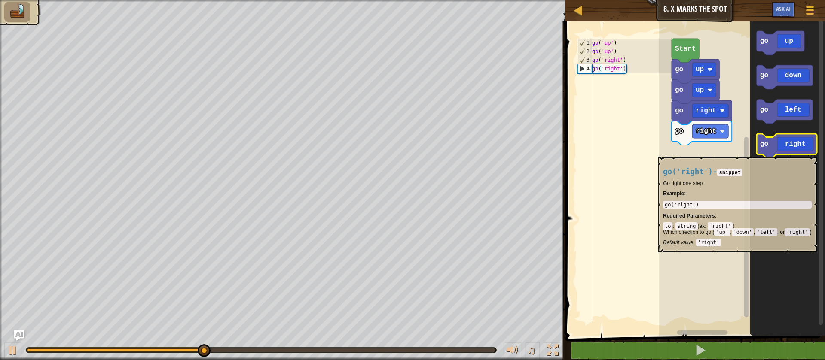
click at [465, 152] on icon "Blockly Workspace" at bounding box center [786, 146] width 60 height 24
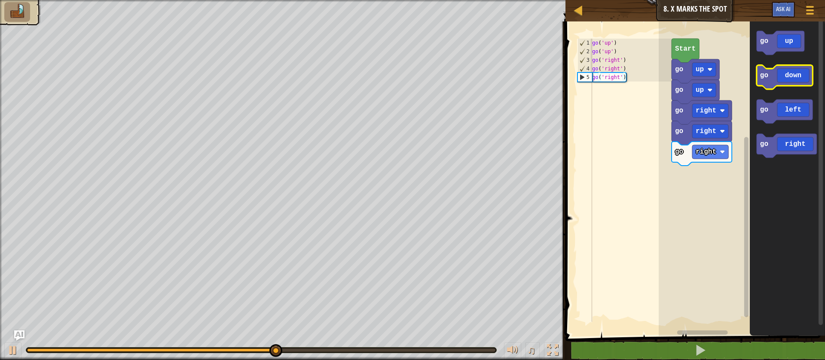
click at [465, 80] on icon "Blockly Workspace" at bounding box center [784, 77] width 56 height 24
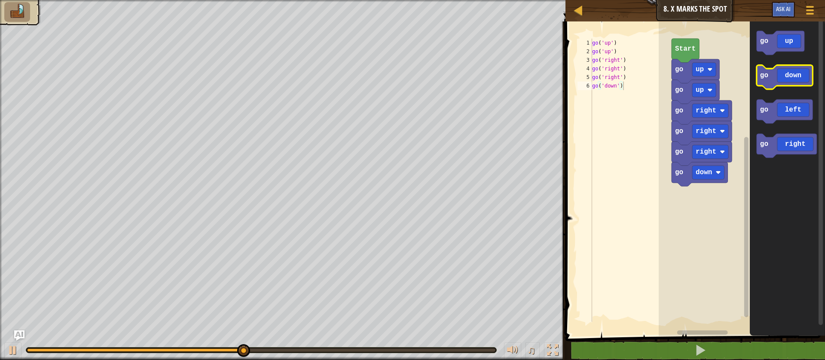
click at [465, 75] on icon "Blockly Workspace" at bounding box center [784, 77] width 56 height 24
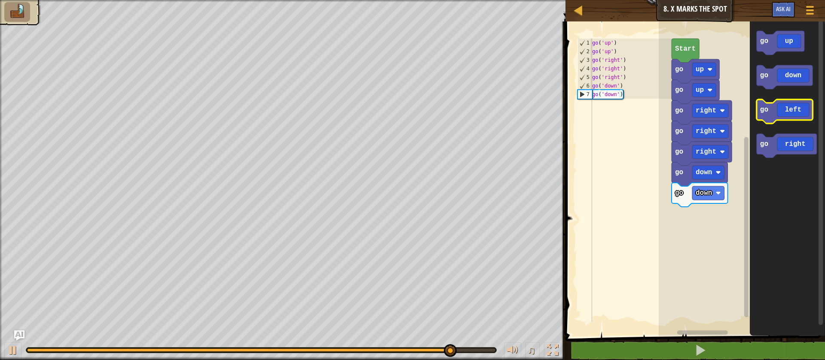
click at [465, 116] on icon "Blockly Workspace" at bounding box center [784, 112] width 56 height 24
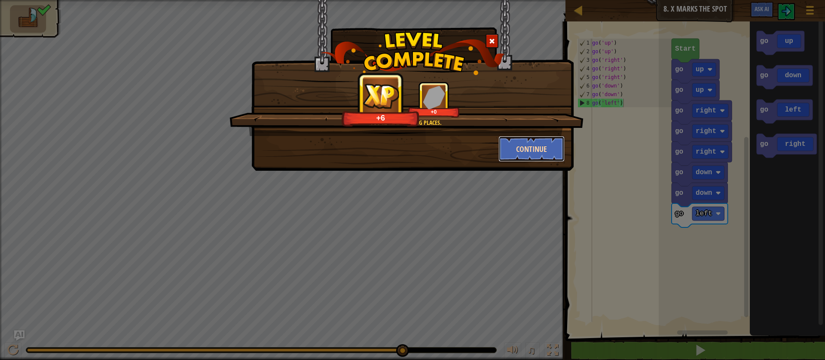
click at [465, 147] on button "Continue" at bounding box center [531, 149] width 67 height 26
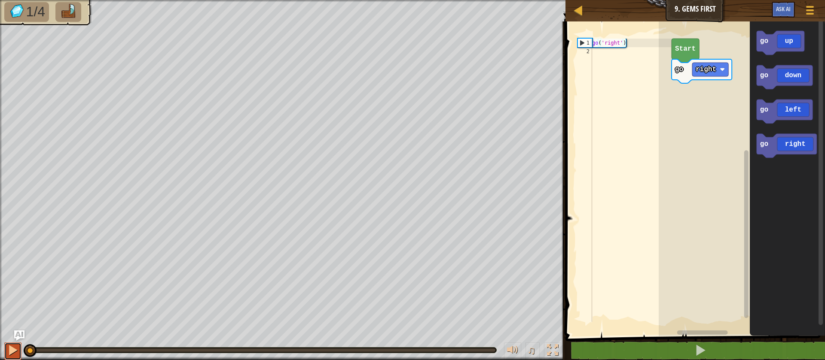
click at [9, 348] on div at bounding box center [12, 350] width 11 height 11
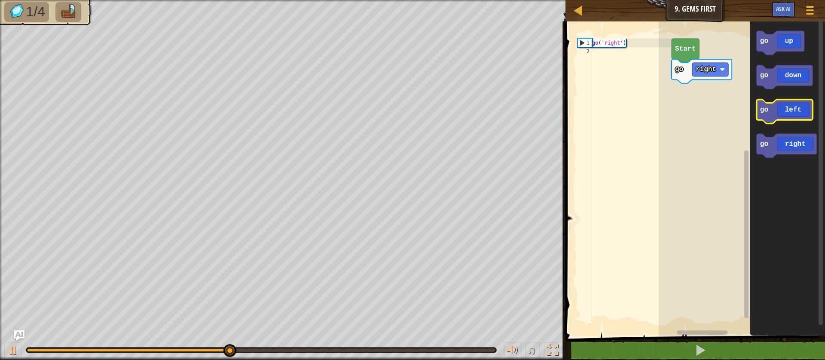
click at [465, 108] on icon "Blockly Workspace" at bounding box center [784, 112] width 56 height 24
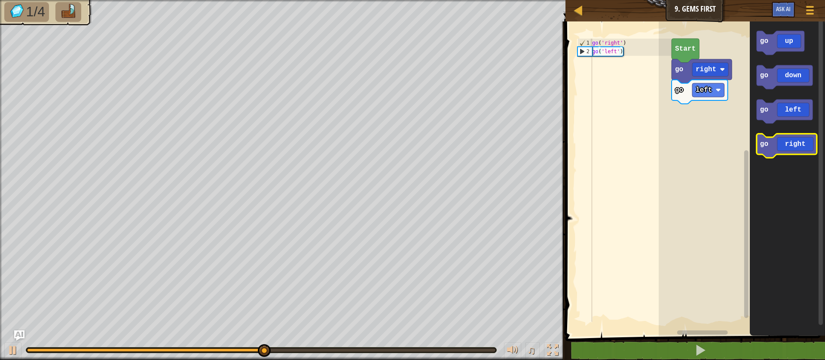
click at [465, 140] on icon "Blockly Workspace" at bounding box center [786, 146] width 60 height 24
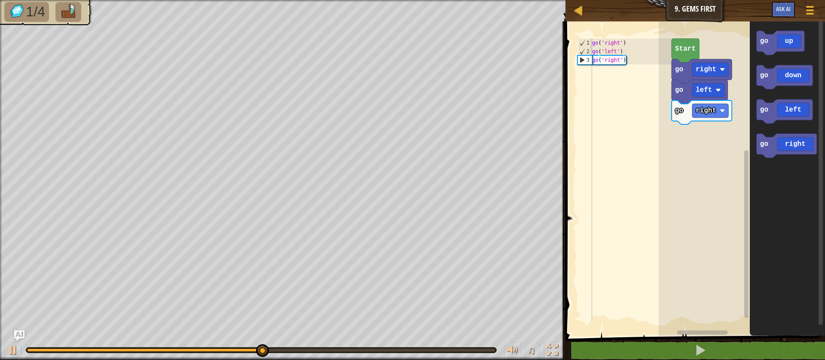
click at [465, 133] on icon "Blockly Workspace" at bounding box center [786, 176] width 75 height 319
click at [465, 141] on icon "Blockly Workspace" at bounding box center [786, 146] width 60 height 24
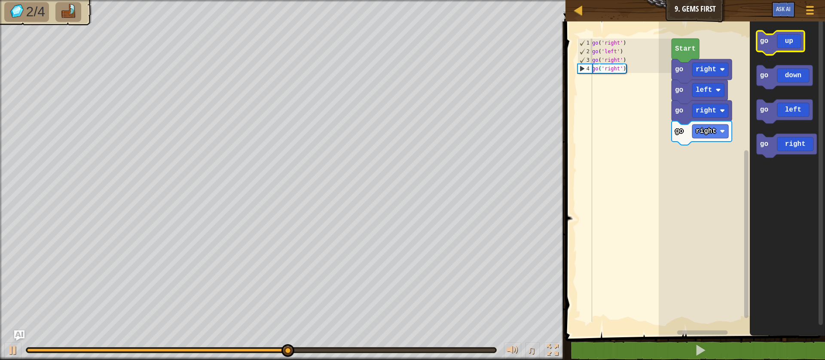
click at [465, 45] on icon "Blockly Workspace" at bounding box center [780, 43] width 48 height 24
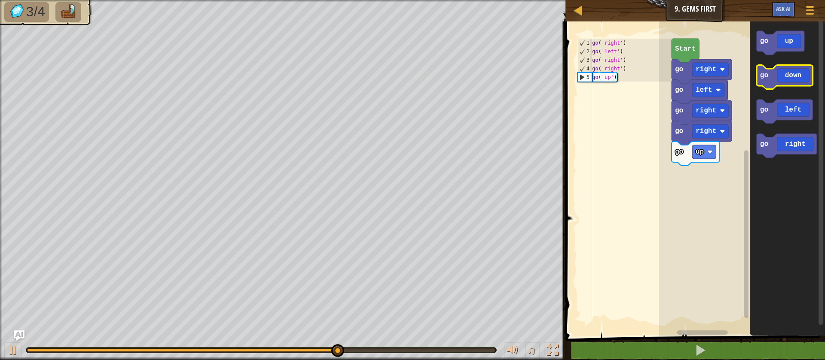
click at [465, 78] on icon "Blockly Workspace" at bounding box center [784, 77] width 56 height 24
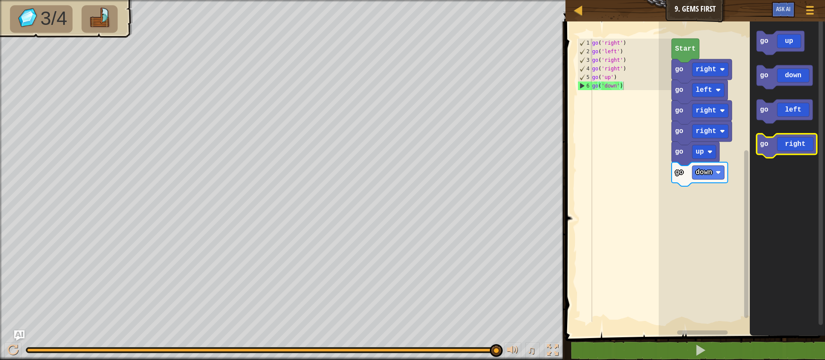
click at [465, 152] on icon "Blockly Workspace" at bounding box center [786, 146] width 60 height 24
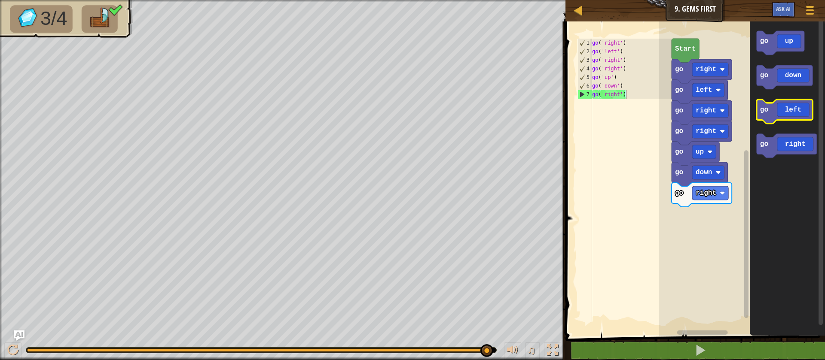
click at [465, 115] on icon "Blockly Workspace" at bounding box center [784, 112] width 56 height 24
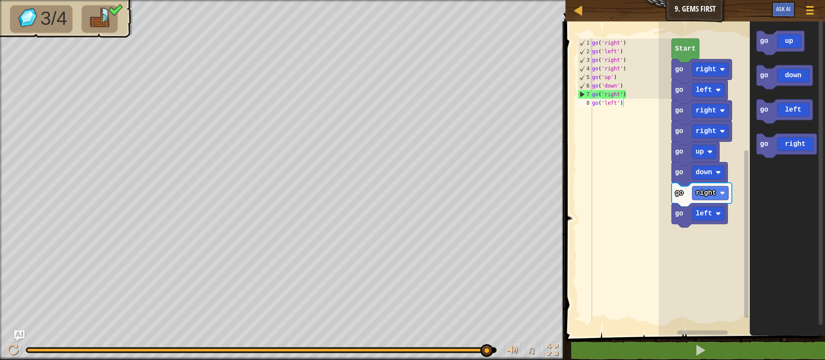
drag, startPoint x: 491, startPoint y: 344, endPoint x: 440, endPoint y: 368, distance: 56.7
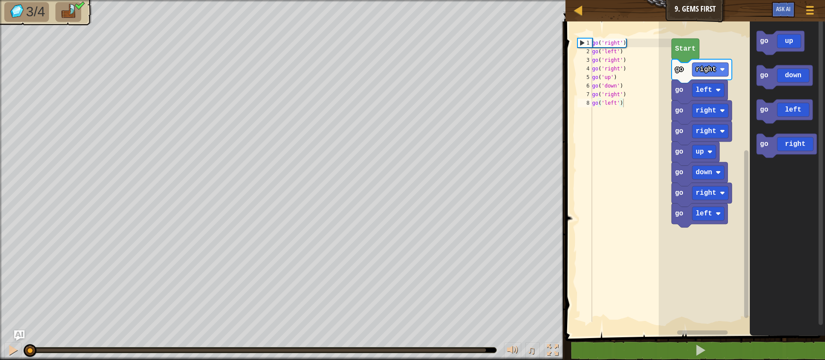
click at [7, 218] on div "3/4 ♫ Cougar" at bounding box center [412, 180] width 825 height 360
click at [13, 353] on div at bounding box center [12, 350] width 11 height 11
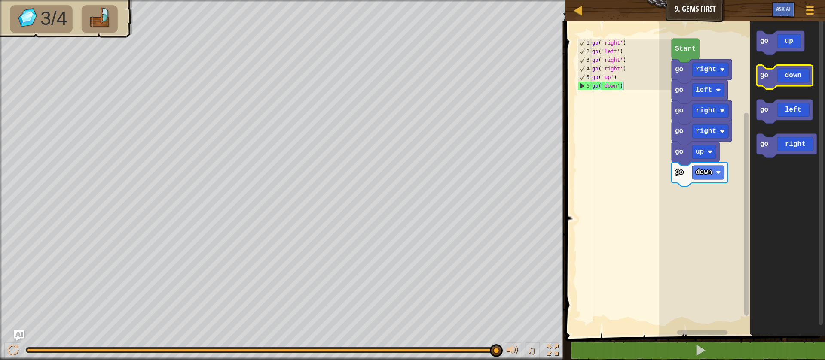
click at [465, 73] on icon "Blockly Workspace" at bounding box center [784, 77] width 56 height 24
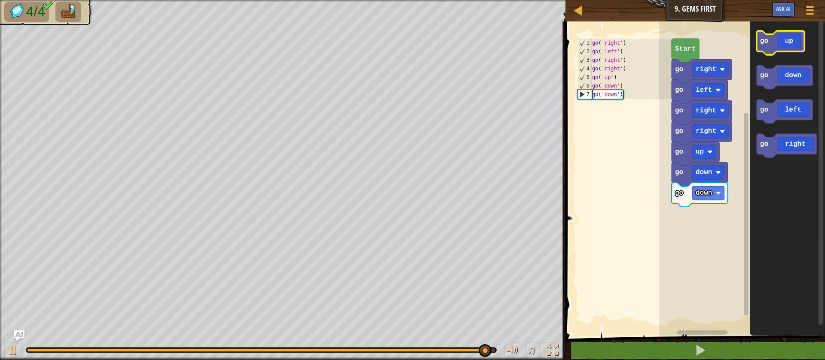
click at [465, 40] on icon "Blockly Workspace" at bounding box center [780, 43] width 48 height 24
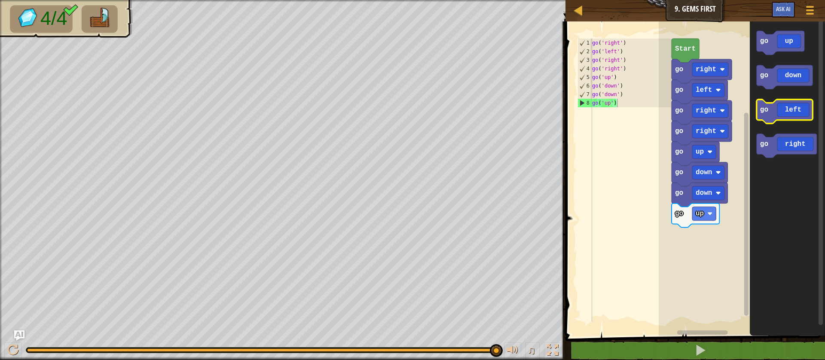
click at [465, 103] on icon "Blockly Workspace" at bounding box center [784, 112] width 56 height 24
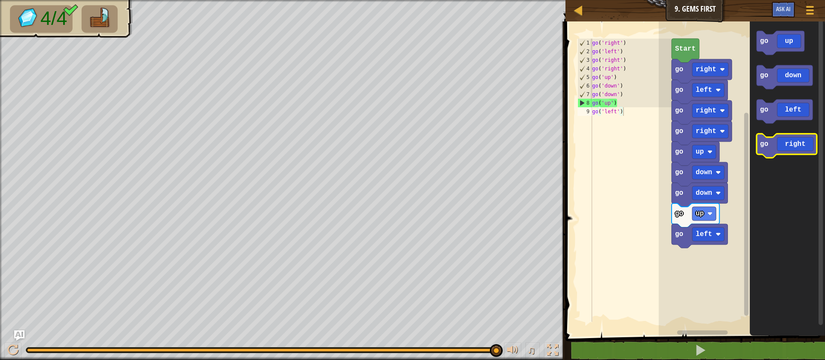
click at [465, 145] on icon "Blockly Workspace" at bounding box center [786, 146] width 60 height 24
click at [465, 141] on icon "Blockly Workspace" at bounding box center [786, 146] width 60 height 24
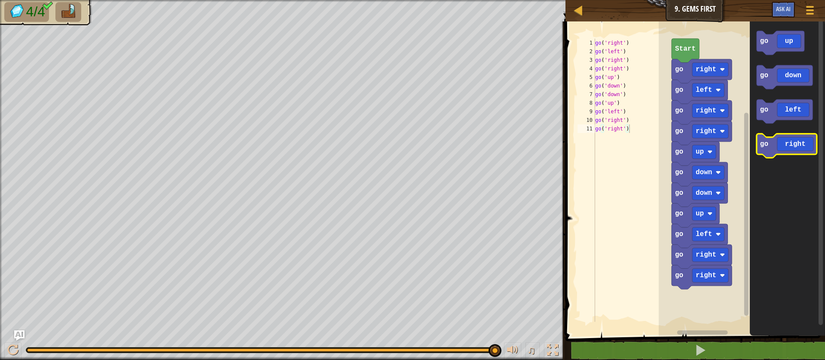
click at [465, 140] on icon "Blockly Workspace" at bounding box center [786, 146] width 60 height 24
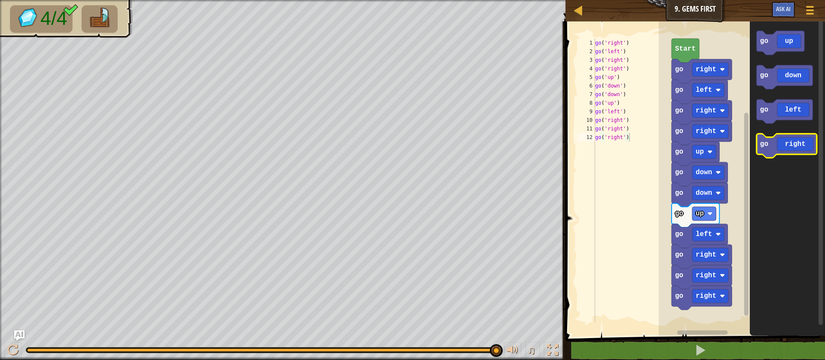
click at [465, 140] on icon "Blockly Workspace" at bounding box center [786, 146] width 60 height 24
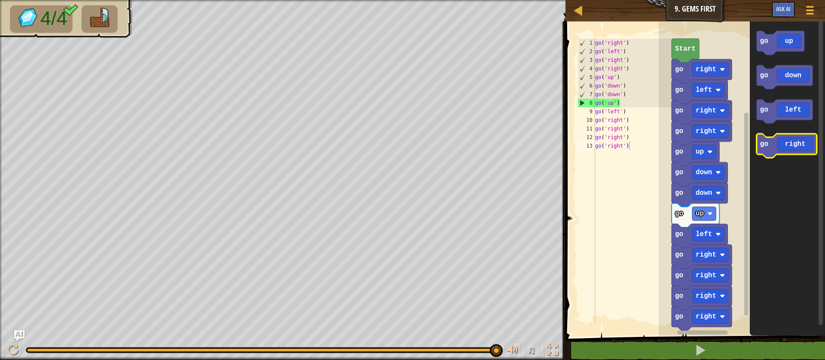
click at [465, 140] on icon "Blockly Workspace" at bounding box center [786, 146] width 60 height 24
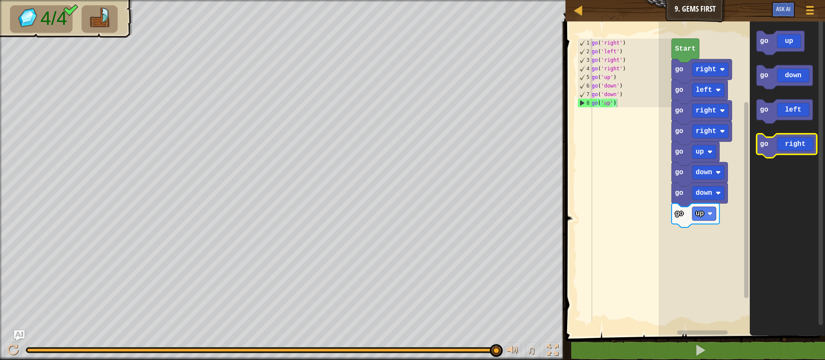
click at [465, 143] on icon "Blockly Workspace" at bounding box center [786, 146] width 60 height 24
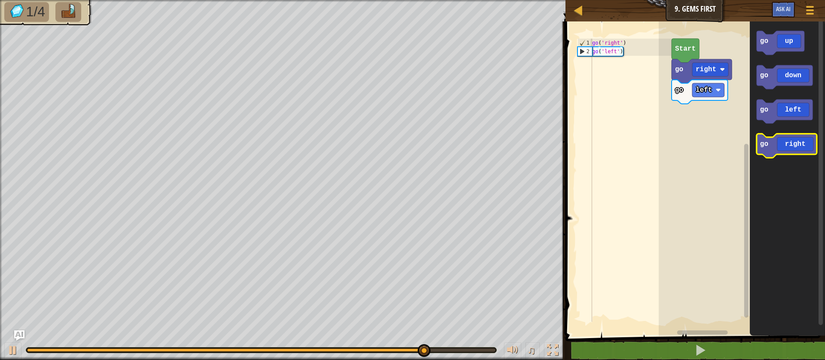
click at [465, 144] on icon "Blockly Workspace" at bounding box center [786, 146] width 60 height 24
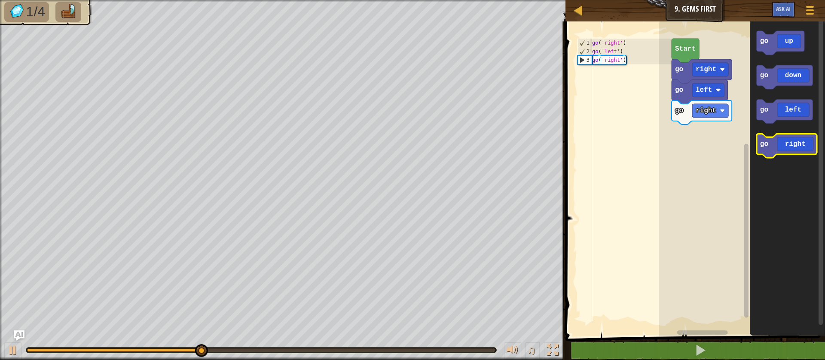
click at [465, 144] on icon "Blockly Workspace" at bounding box center [786, 146] width 60 height 24
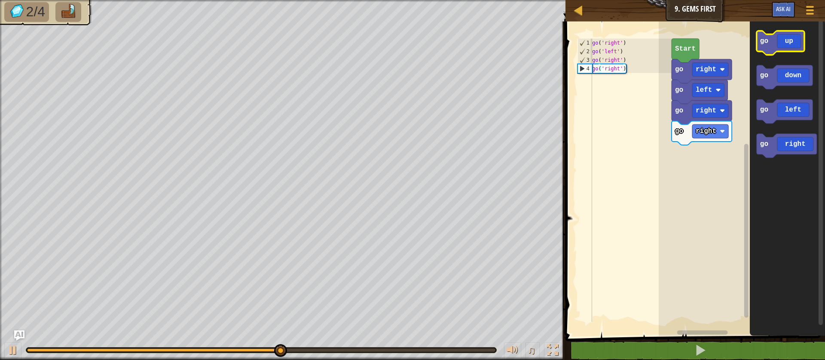
click at [465, 41] on icon "Blockly Workspace" at bounding box center [780, 43] width 48 height 24
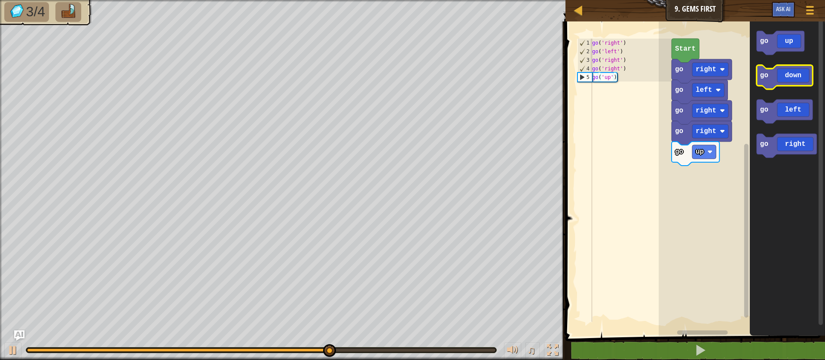
click at [465, 78] on icon "Blockly Workspace" at bounding box center [784, 77] width 56 height 24
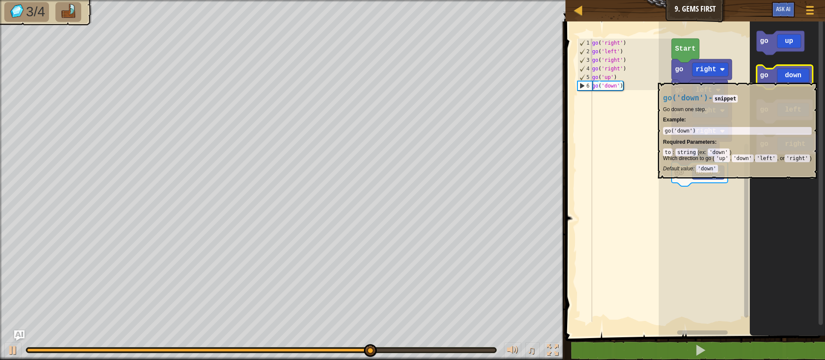
click at [465, 79] on icon "Blockly Workspace" at bounding box center [784, 77] width 56 height 24
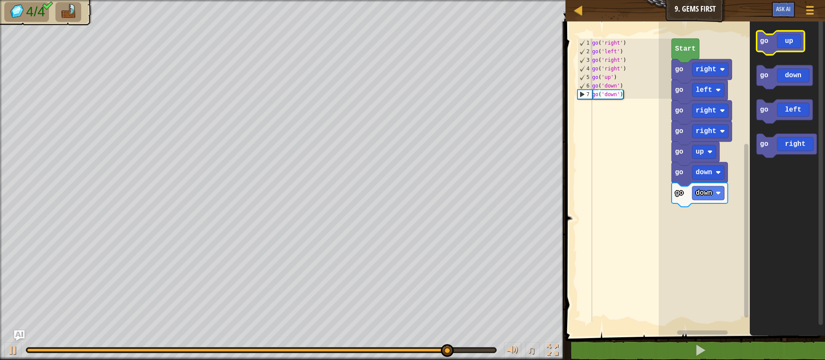
click at [465, 37] on icon "Blockly Workspace" at bounding box center [780, 43] width 48 height 24
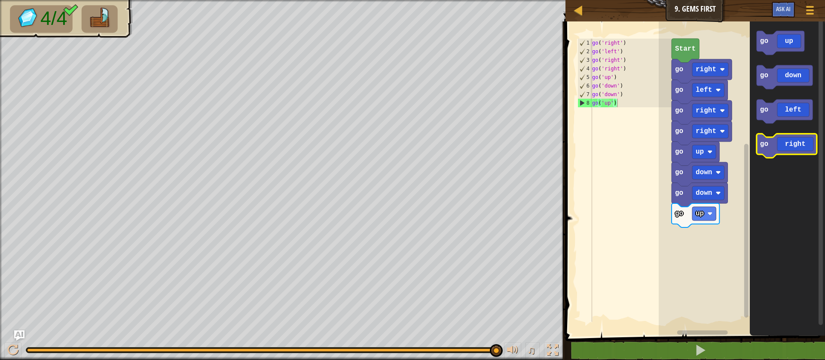
click at [465, 144] on icon "Blockly Workspace" at bounding box center [786, 146] width 60 height 24
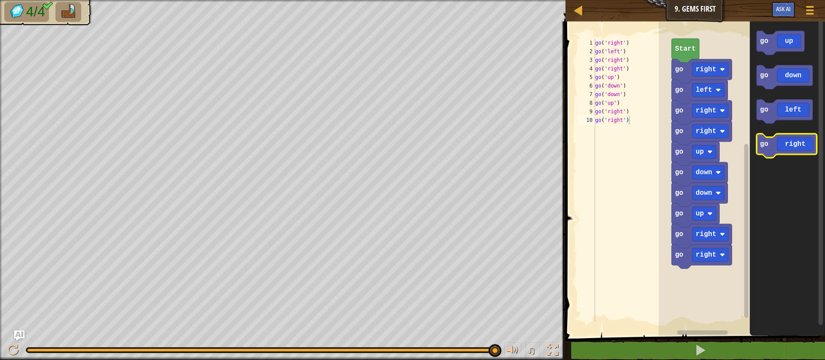
click at [465, 144] on icon "Blockly Workspace" at bounding box center [786, 146] width 60 height 24
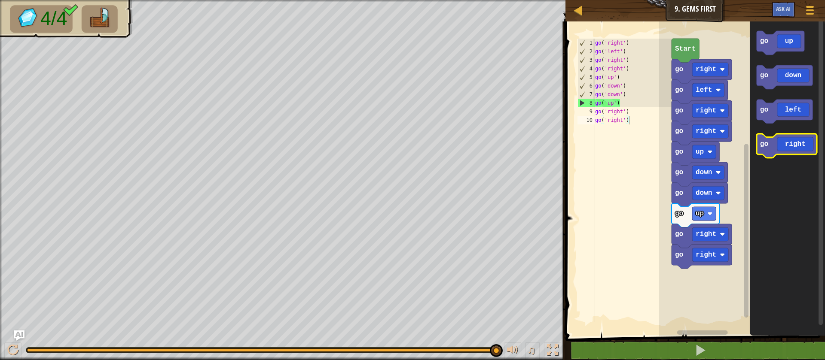
click at [465, 144] on icon "Blockly Workspace" at bounding box center [786, 146] width 60 height 24
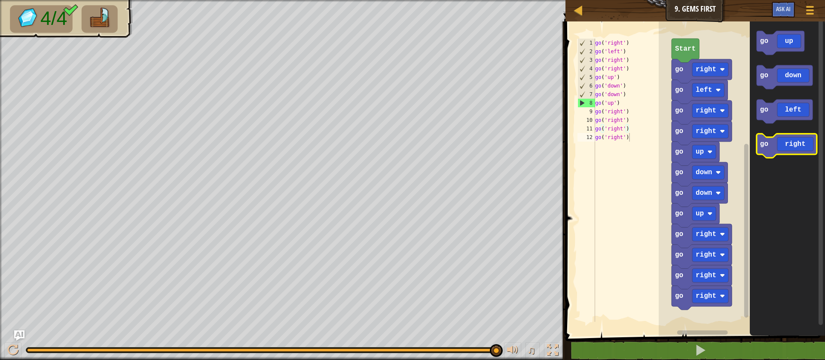
click at [465, 144] on icon "Blockly Workspace" at bounding box center [786, 146] width 60 height 24
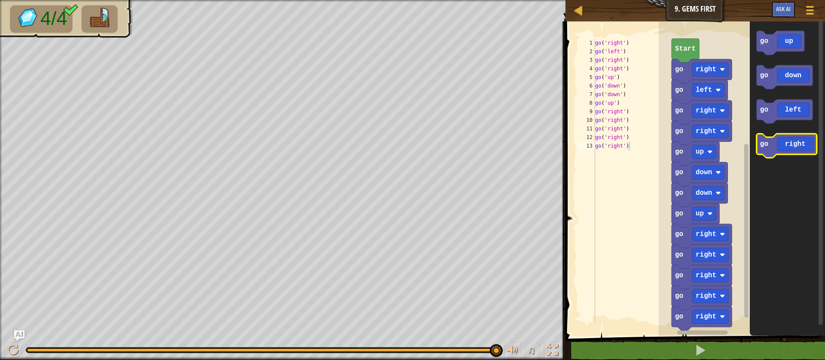
click at [465, 144] on icon "Blockly Workspace" at bounding box center [786, 146] width 60 height 24
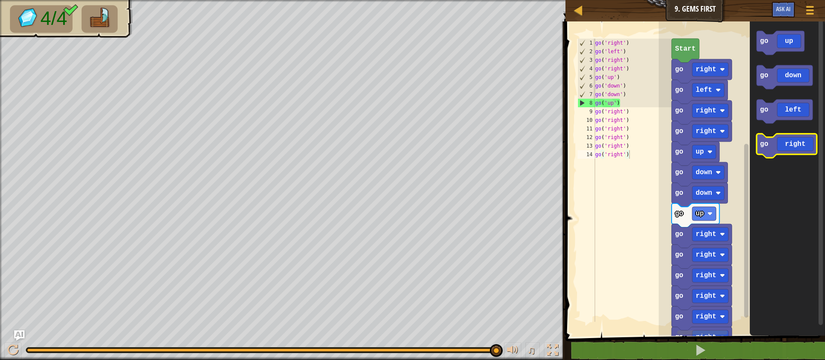
click at [465, 144] on icon "Blockly Workspace" at bounding box center [786, 146] width 60 height 24
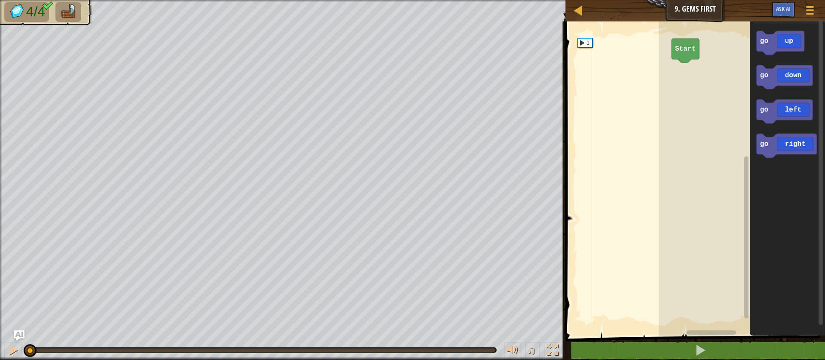
click at [17, 296] on div "4/4 ♫ Cougar" at bounding box center [412, 180] width 825 height 360
click at [6, 347] on button at bounding box center [12, 352] width 17 height 18
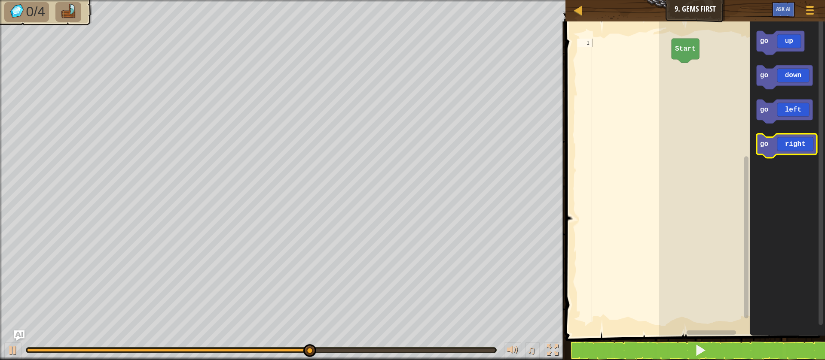
click at [465, 142] on icon "Blockly Workspace" at bounding box center [786, 146] width 60 height 24
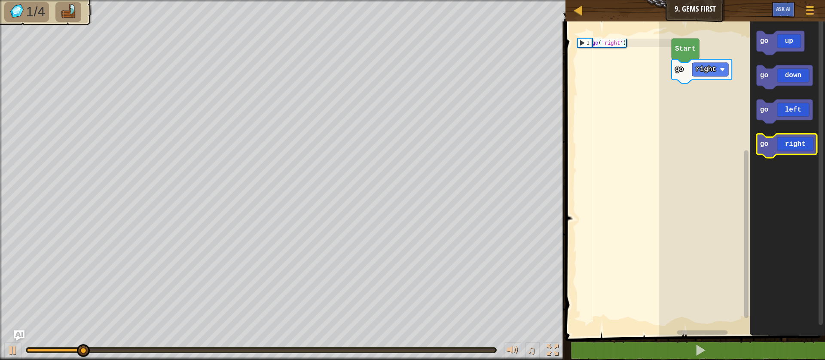
click at [465, 142] on icon "Blockly Workspace" at bounding box center [786, 146] width 60 height 24
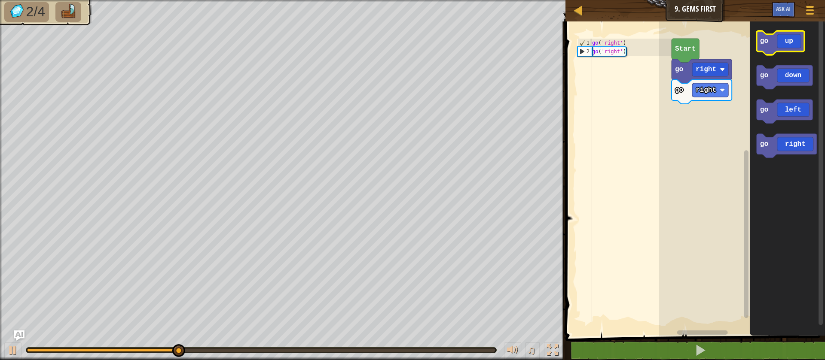
click at [465, 39] on icon "Blockly Workspace" at bounding box center [780, 43] width 48 height 24
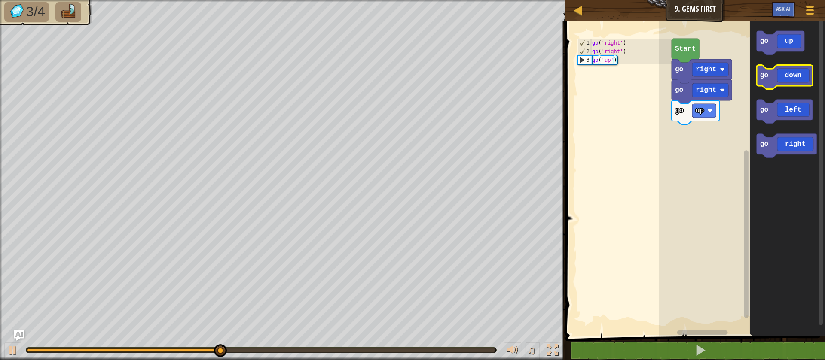
click at [465, 87] on rect "Blockly Workspace" at bounding box center [784, 77] width 56 height 24
click at [465, 79] on icon "Blockly Workspace" at bounding box center [784, 77] width 56 height 24
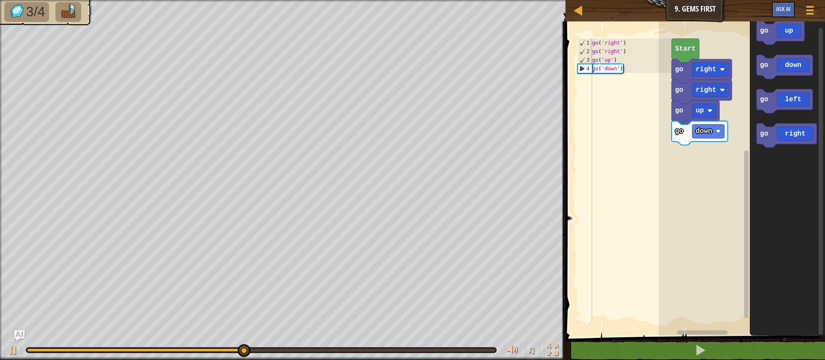
click at [465, 55] on icon "Blockly Workspace" at bounding box center [784, 67] width 56 height 24
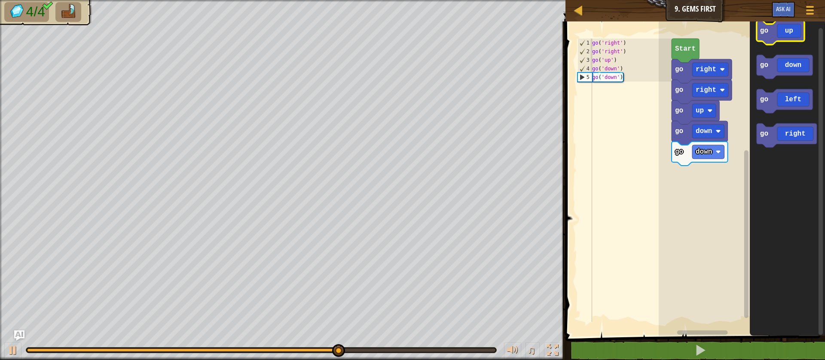
click at [465, 30] on icon "Blockly Workspace" at bounding box center [780, 33] width 48 height 24
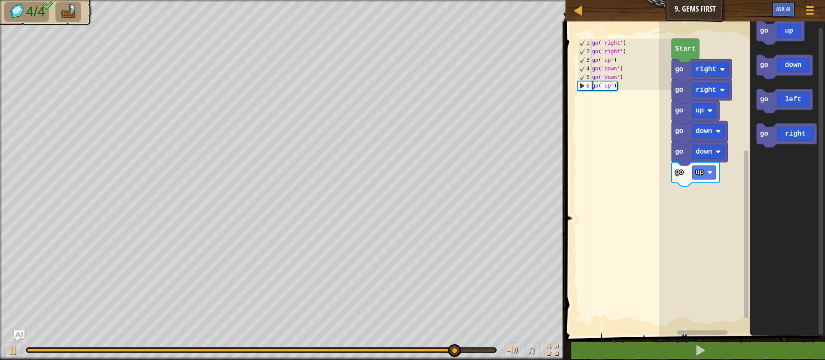
click at [465, 95] on icon "Blockly Workspace" at bounding box center [784, 101] width 56 height 24
click at [465, 102] on icon "Blockly Workspace" at bounding box center [784, 101] width 56 height 24
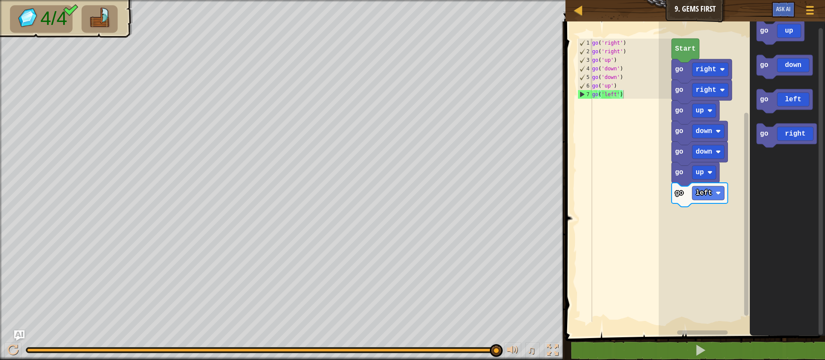
type textarea "go('left')"
click at [465, 192] on div "go ( 'right' ) go ( 'right' ) go ( 'up' ) go ( 'down' ) go ( 'down' ) go ( 'up'…" at bounding box center [630, 189] width 81 height 301
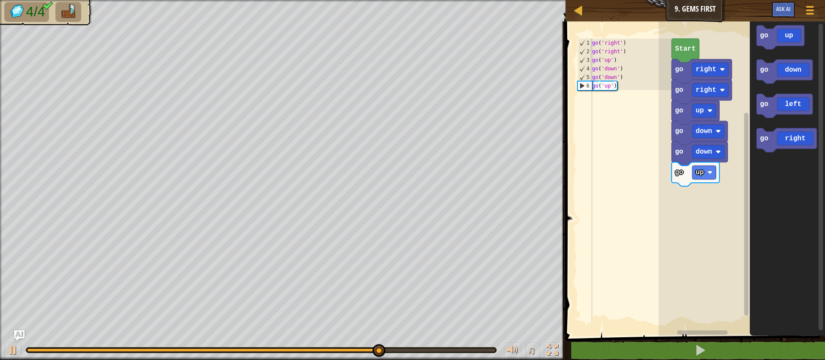
click at [465, 137] on icon "Blockly Workspace" at bounding box center [786, 140] width 60 height 24
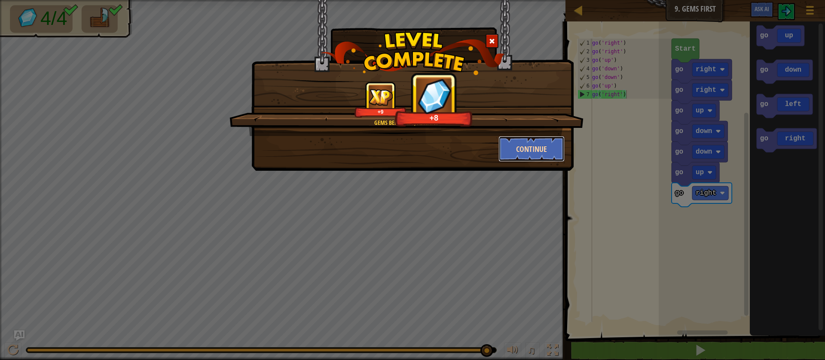
click at [465, 150] on button "Continue" at bounding box center [531, 149] width 67 height 26
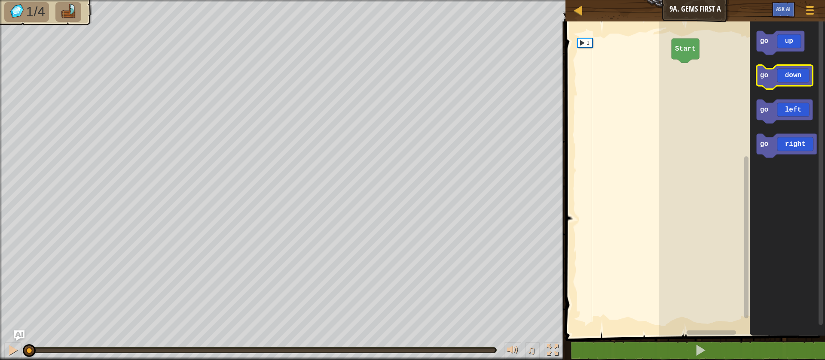
click at [465, 74] on text "go" at bounding box center [764, 76] width 8 height 8
click at [465, 80] on icon "Blockly Workspace" at bounding box center [784, 77] width 56 height 24
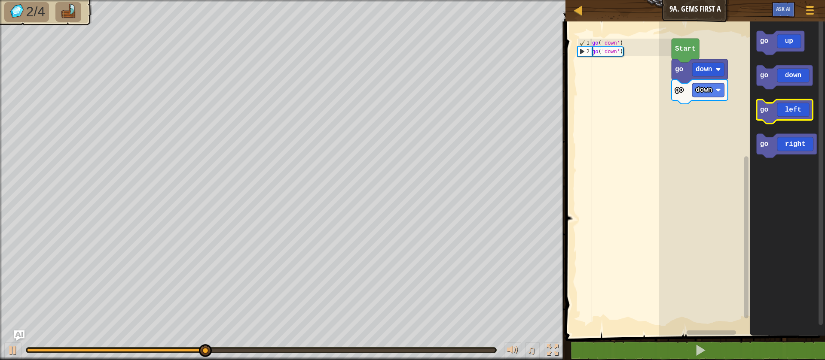
click at [465, 110] on icon "Blockly Workspace" at bounding box center [784, 112] width 56 height 24
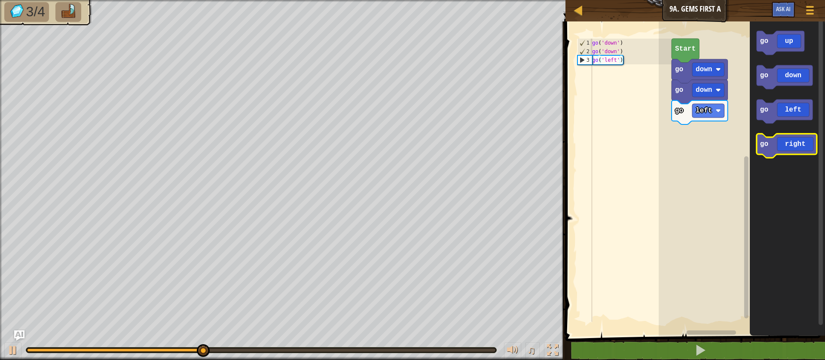
click at [465, 142] on icon "Blockly Workspace" at bounding box center [786, 146] width 60 height 24
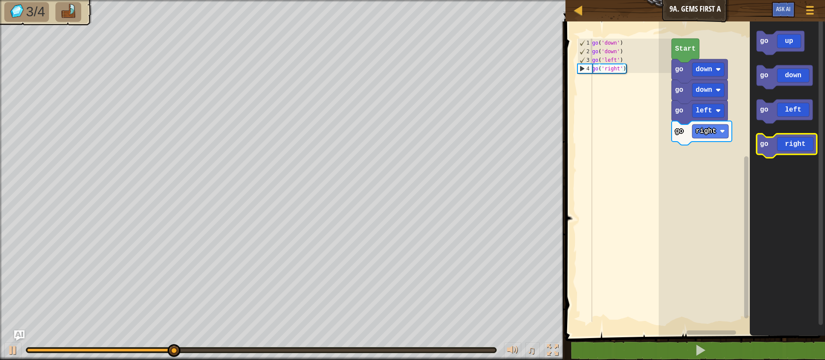
click at [465, 142] on icon "Blockly Workspace" at bounding box center [786, 146] width 60 height 24
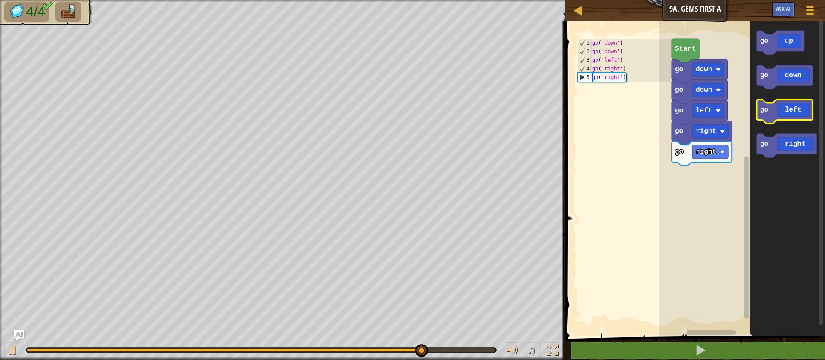
click at [465, 114] on icon "Blockly Workspace" at bounding box center [784, 112] width 56 height 24
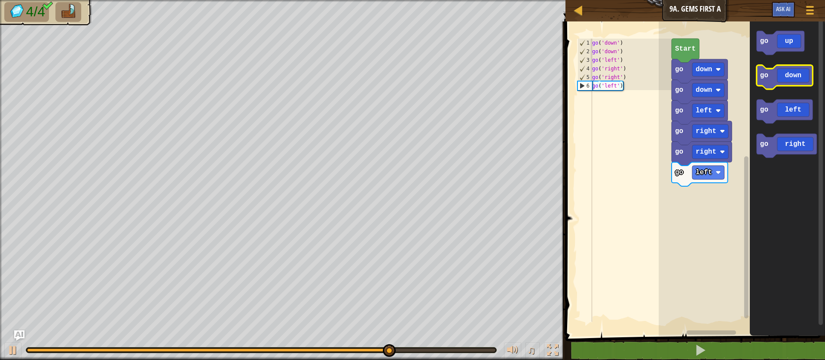
click at [465, 73] on icon "Blockly Workspace" at bounding box center [784, 77] width 56 height 24
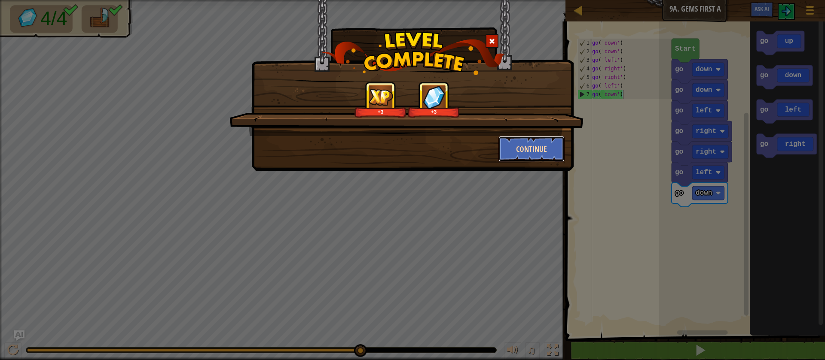
click at [465, 148] on button "Continue" at bounding box center [531, 149] width 67 height 26
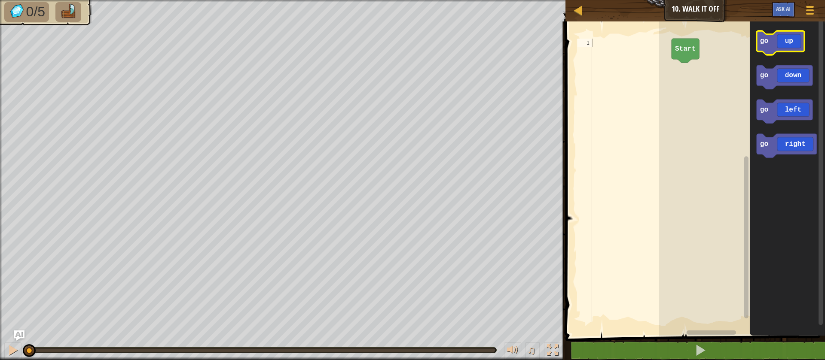
click at [465, 44] on icon "Blockly Workspace" at bounding box center [780, 43] width 48 height 24
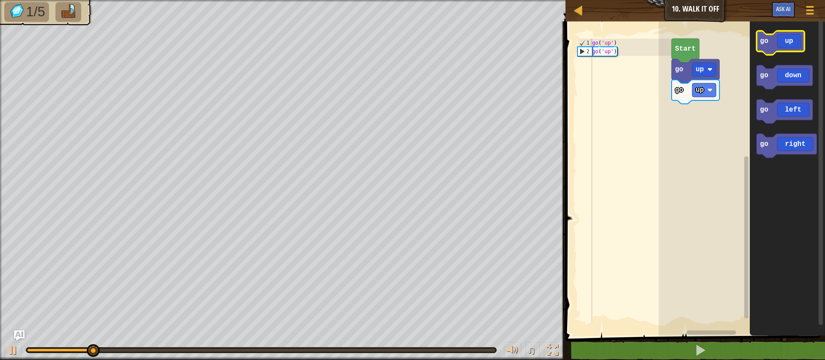
click at [465, 40] on icon "Blockly Workspace" at bounding box center [780, 43] width 48 height 24
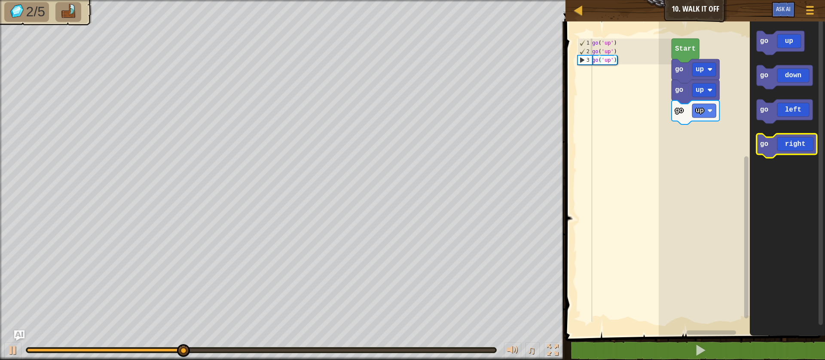
click at [465, 141] on icon "Blockly Workspace" at bounding box center [786, 146] width 60 height 24
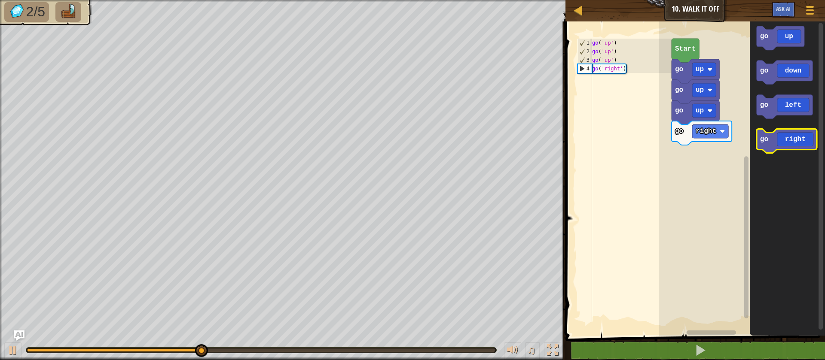
click at [465, 133] on icon "Blockly Workspace" at bounding box center [786, 141] width 60 height 24
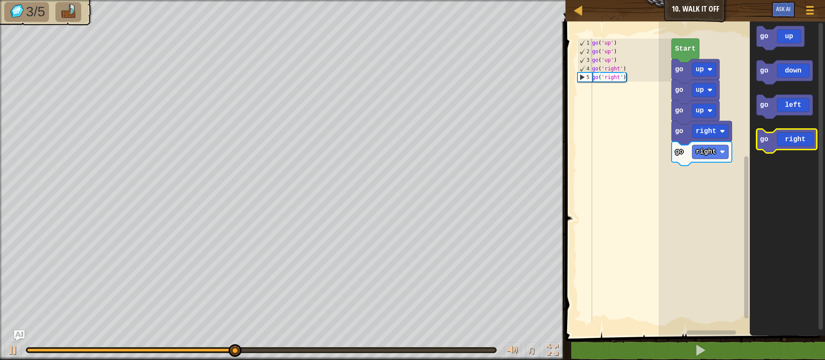
click at [465, 132] on icon "Blockly Workspace" at bounding box center [786, 141] width 60 height 24
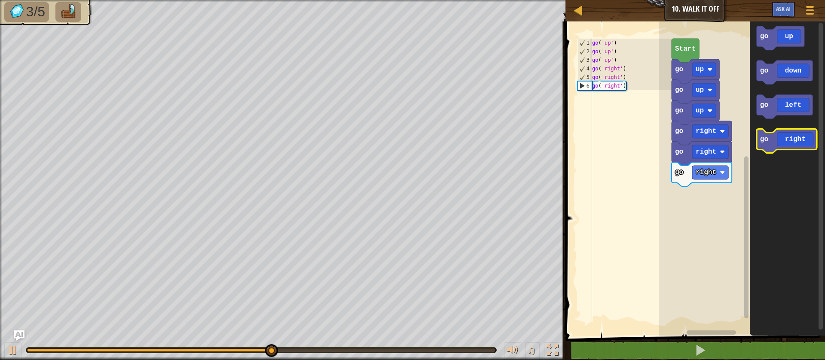
click at [465, 131] on icon "Blockly Workspace" at bounding box center [786, 141] width 60 height 24
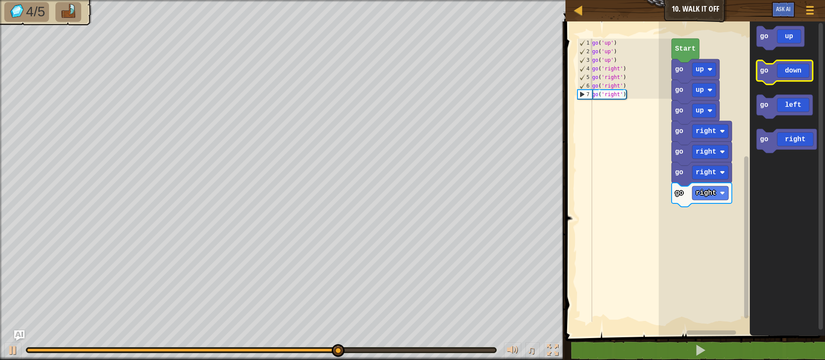
click at [465, 70] on icon "Blockly Workspace" at bounding box center [784, 73] width 56 height 24
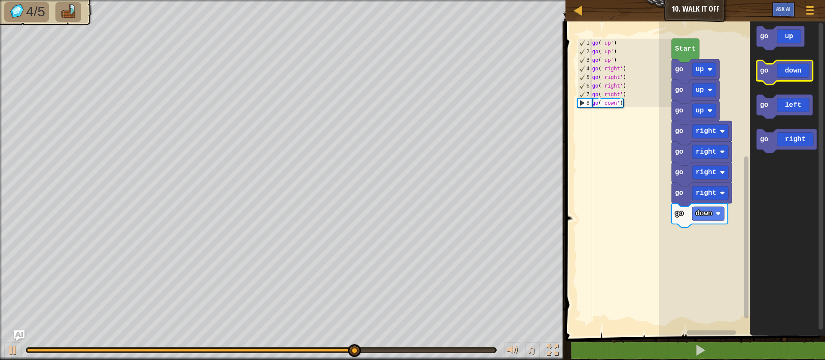
click at [465, 71] on icon "Blockly Workspace" at bounding box center [784, 73] width 56 height 24
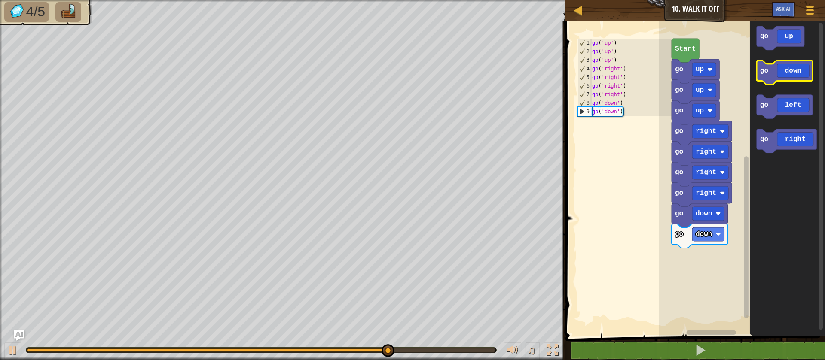
click at [465, 72] on icon "Blockly Workspace" at bounding box center [784, 73] width 56 height 24
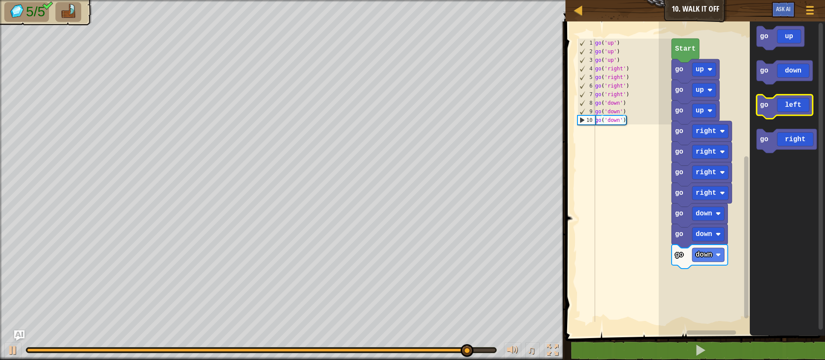
click at [465, 105] on icon "Blockly Workspace" at bounding box center [784, 107] width 56 height 24
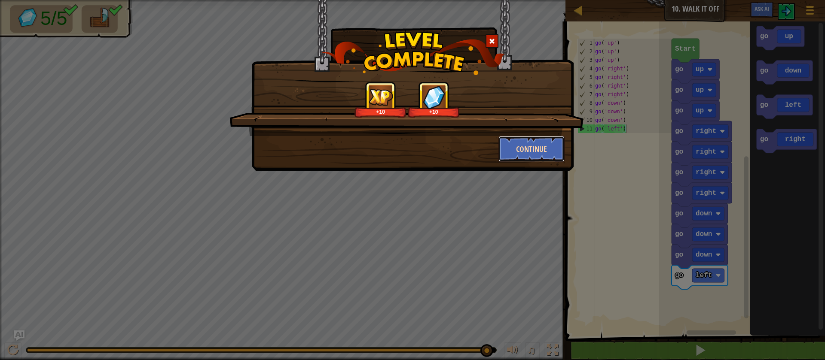
click at [465, 147] on button "Continue" at bounding box center [531, 149] width 67 height 26
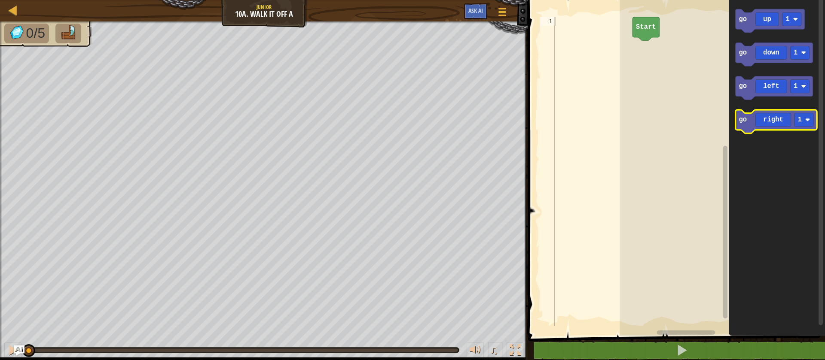
click at [465, 122] on icon "Blockly Workspace" at bounding box center [776, 122] width 82 height 24
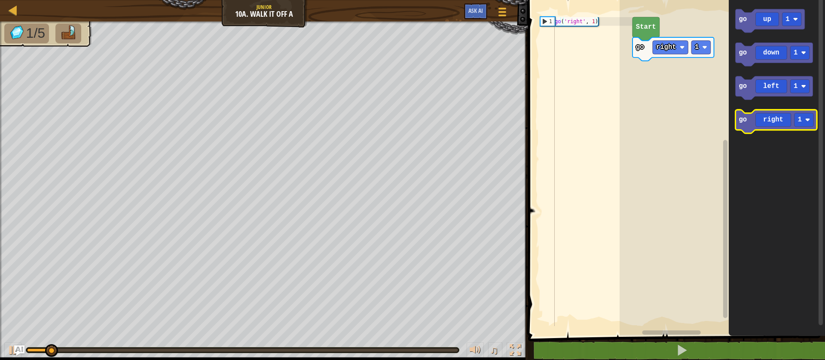
click at [465, 110] on icon "Blockly Workspace" at bounding box center [776, 122] width 82 height 24
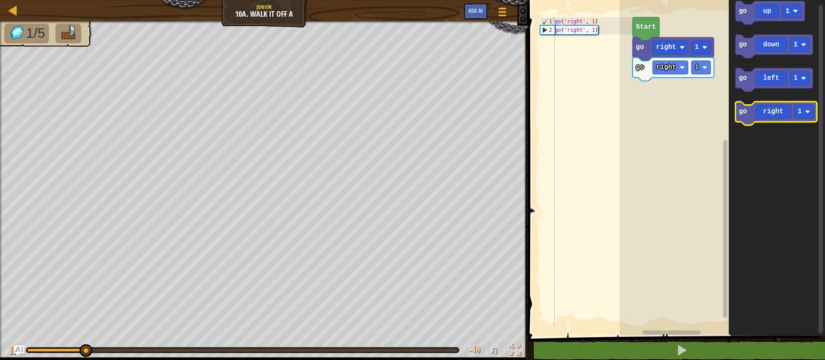
click at [465, 109] on icon "Blockly Workspace" at bounding box center [776, 114] width 82 height 24
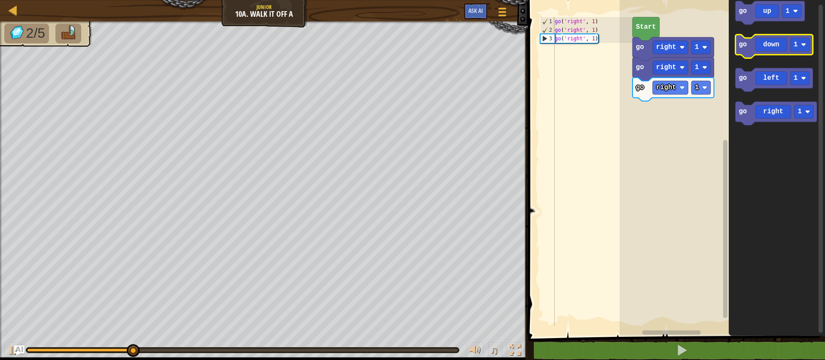
click at [465, 44] on icon "Blockly Workspace" at bounding box center [773, 47] width 77 height 24
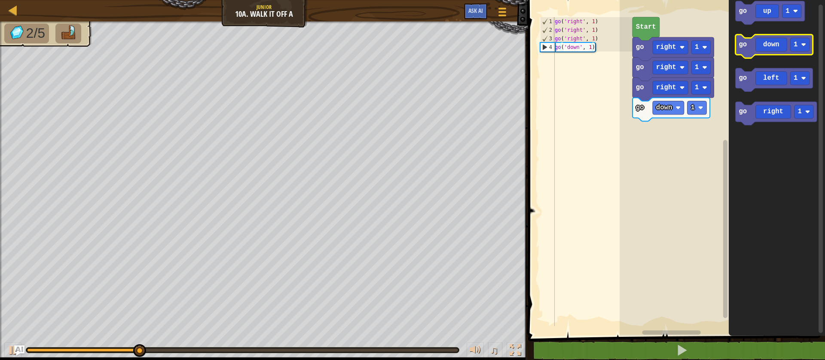
click at [465, 45] on icon "Blockly Workspace" at bounding box center [773, 47] width 77 height 24
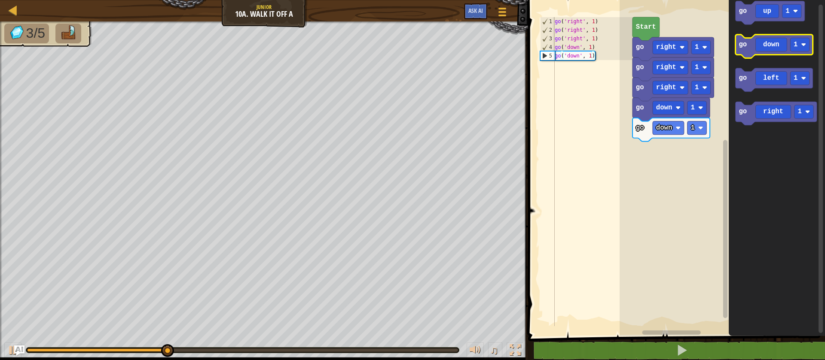
click at [465, 49] on icon "Blockly Workspace" at bounding box center [773, 47] width 77 height 24
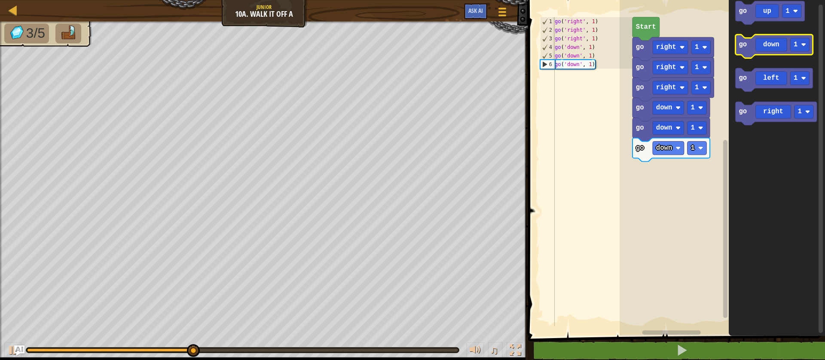
click at [465, 52] on icon "Blockly Workspace" at bounding box center [773, 47] width 77 height 24
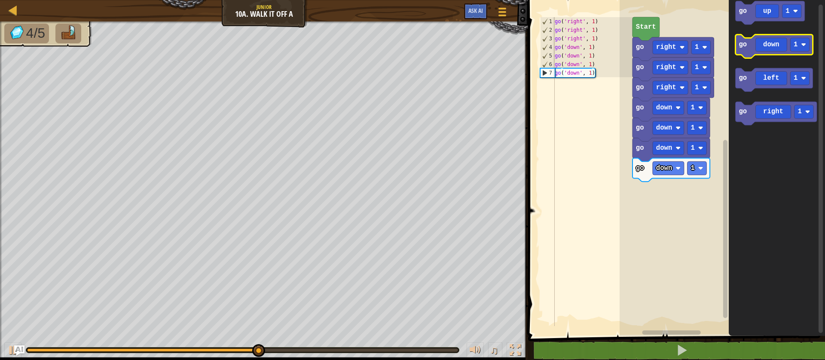
click at [465, 43] on icon "Blockly Workspace" at bounding box center [773, 47] width 77 height 24
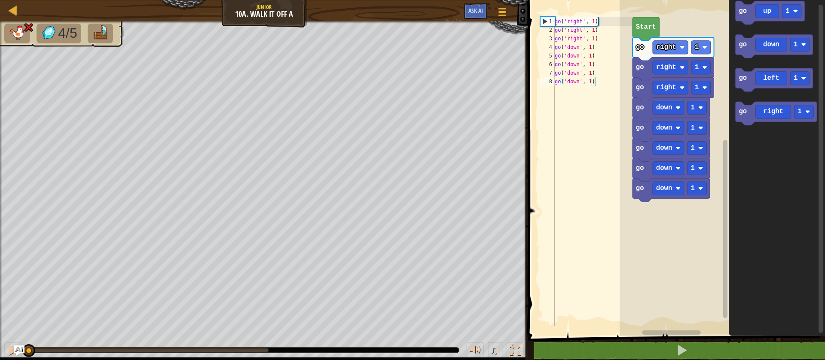
drag, startPoint x: 271, startPoint y: 354, endPoint x: 0, endPoint y: 297, distance: 276.6
click at [0, 297] on div "4/5 ♫ Cougar" at bounding box center [412, 190] width 825 height 339
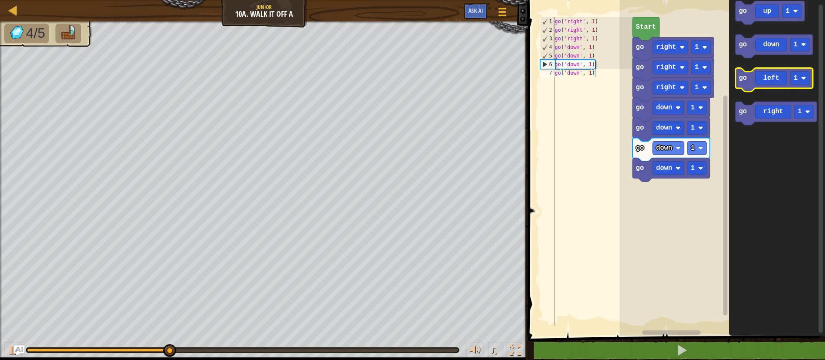
click at [465, 76] on icon "Blockly Workspace" at bounding box center [773, 80] width 77 height 24
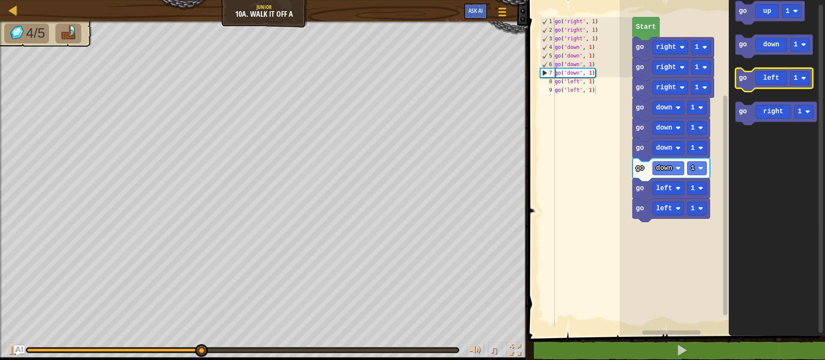
click at [465, 76] on icon "Blockly Workspace" at bounding box center [773, 80] width 77 height 24
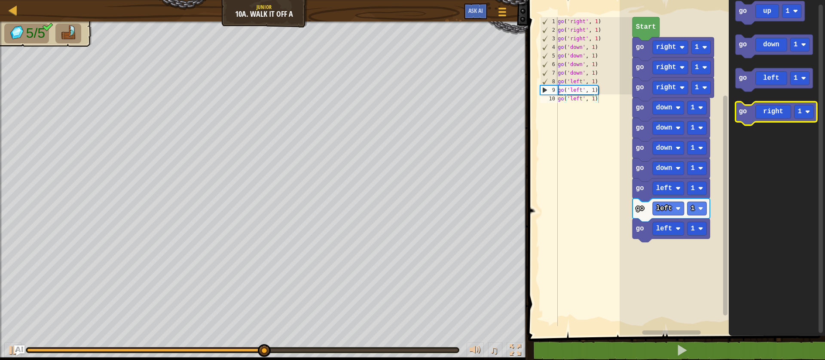
click at [465, 116] on icon "Blockly Workspace" at bounding box center [776, 114] width 82 height 24
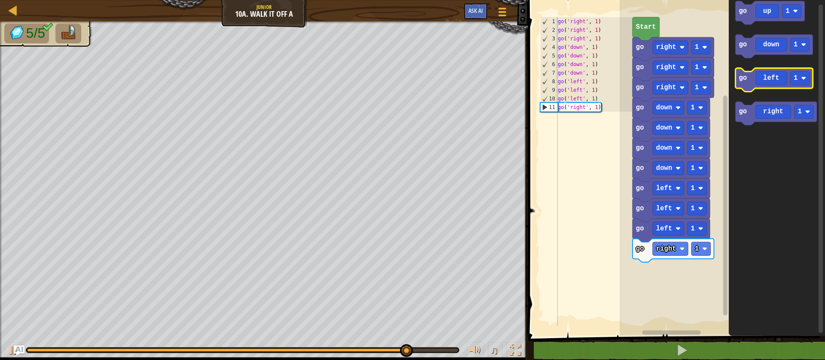
click at [465, 76] on icon "Blockly Workspace" at bounding box center [773, 80] width 77 height 24
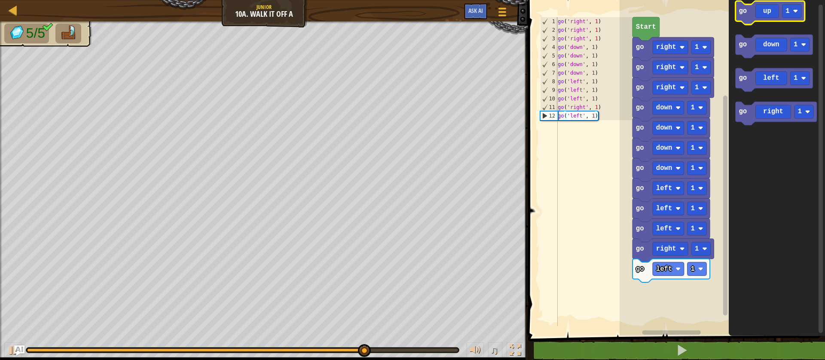
click at [465, 17] on icon "Blockly Workspace" at bounding box center [769, 13] width 69 height 24
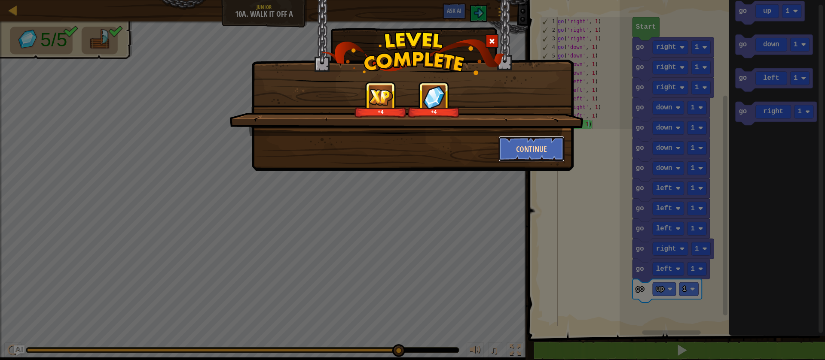
click at [465, 155] on button "Continue" at bounding box center [531, 149] width 67 height 26
